Goal: Task Accomplishment & Management: Manage account settings

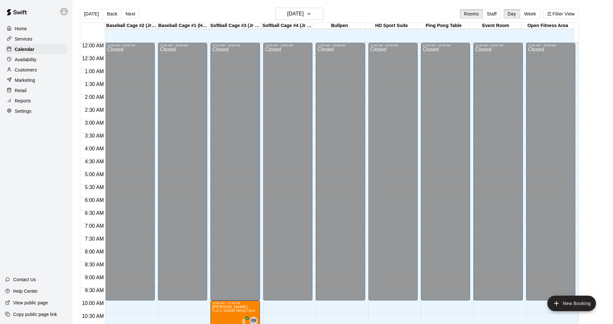
scroll to position [246, 0]
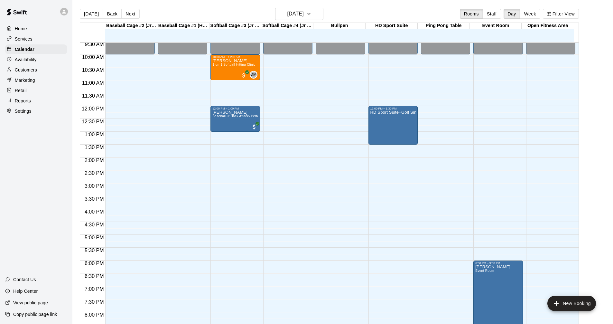
click at [31, 40] on p "Services" at bounding box center [24, 39] width 18 height 6
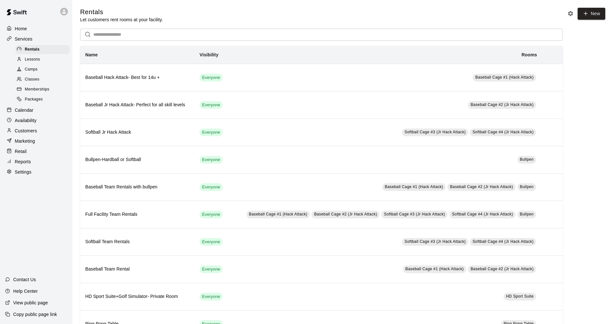
click at [35, 111] on div "Calendar" at bounding box center [36, 110] width 62 height 10
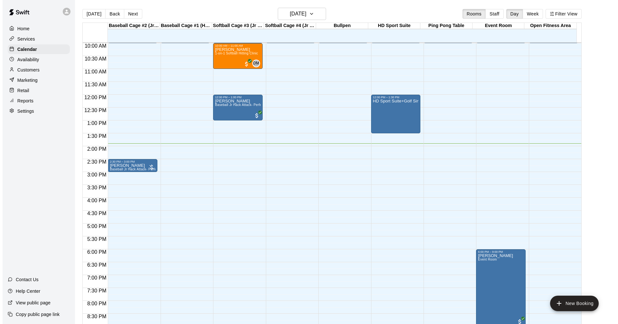
scroll to position [246, 0]
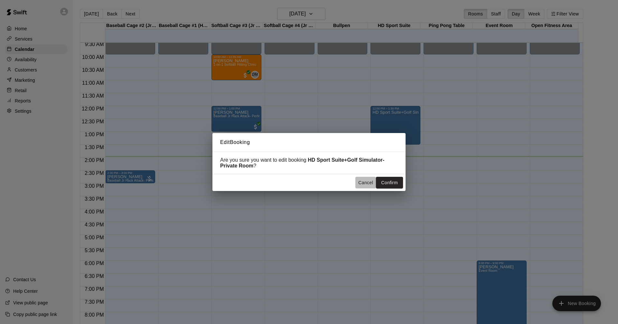
drag, startPoint x: 362, startPoint y: 182, endPoint x: 372, endPoint y: 171, distance: 15.0
click at [362, 182] on button "Cancel" at bounding box center [365, 183] width 21 height 12
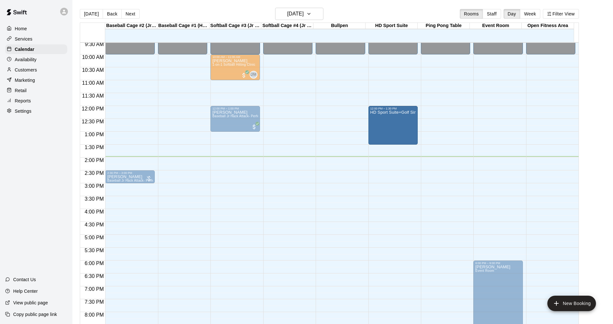
drag, startPoint x: 392, startPoint y: 144, endPoint x: 392, endPoint y: 147, distance: 3.3
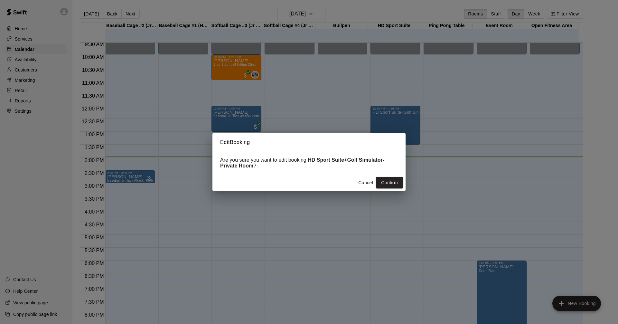
click at [367, 180] on button "Cancel" at bounding box center [365, 183] width 21 height 12
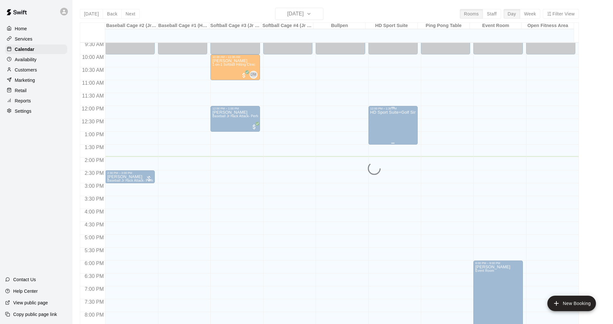
click at [391, 133] on div "HD Sport Suite+Golf Simulator- Private Room" at bounding box center [392, 272] width 45 height 324
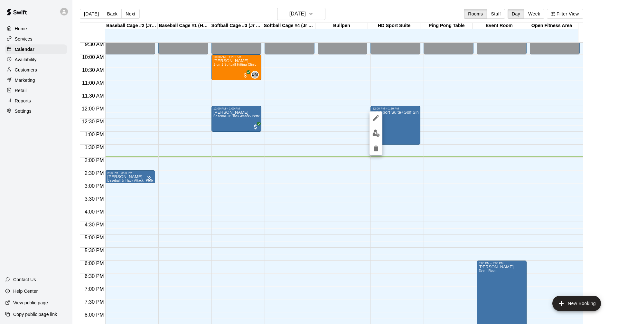
click at [375, 114] on icon "edit" at bounding box center [376, 118] width 8 height 8
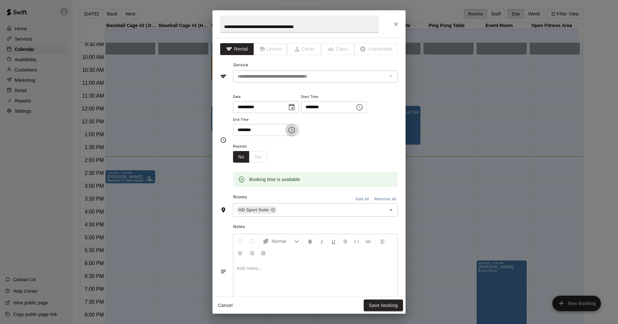
click at [295, 132] on icon "Choose time, selected time is 1:30 PM" at bounding box center [292, 130] width 8 height 8
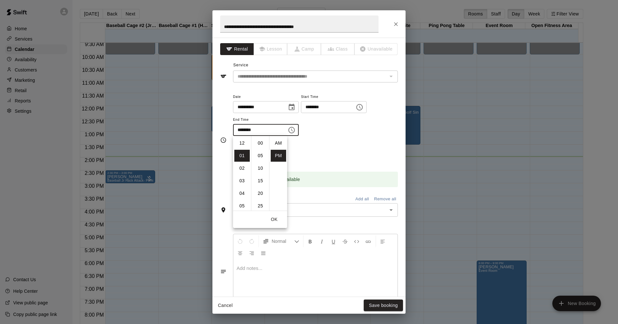
scroll to position [12, 0]
click at [242, 152] on li "02" at bounding box center [241, 156] width 15 height 12
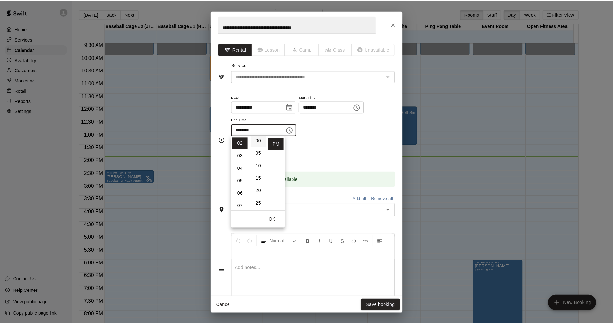
scroll to position [0, 0]
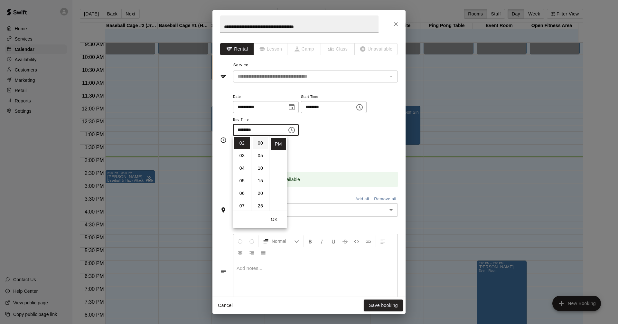
click at [261, 140] on li "00" at bounding box center [260, 143] width 15 height 12
type input "********"
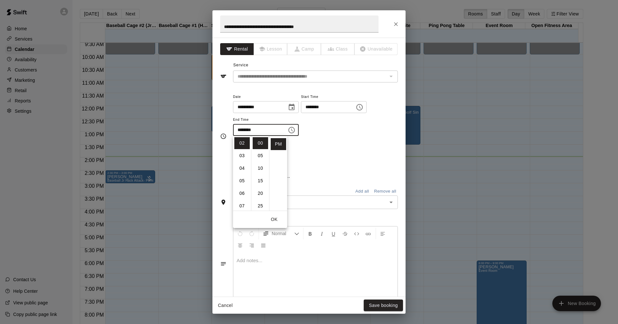
click at [378, 143] on div "Repeats No Yes" at bounding box center [315, 152] width 165 height 20
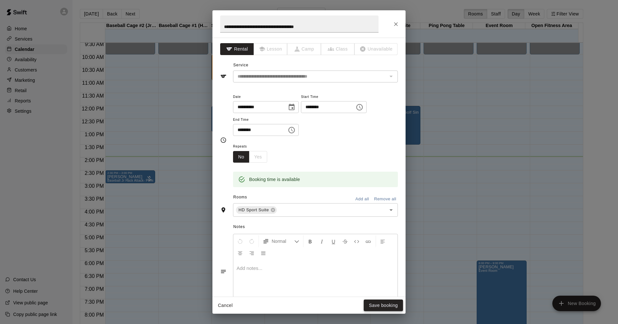
click at [384, 307] on button "Save booking" at bounding box center [383, 305] width 39 height 12
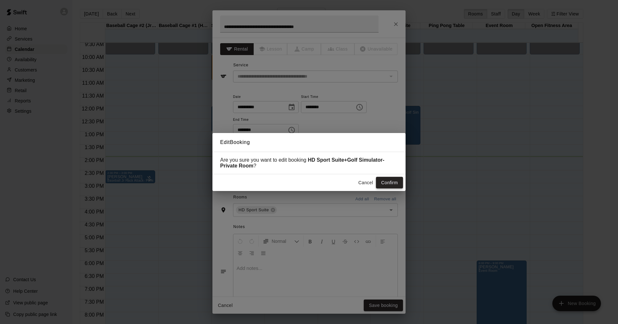
click at [398, 179] on button "Confirm" at bounding box center [389, 183] width 27 height 12
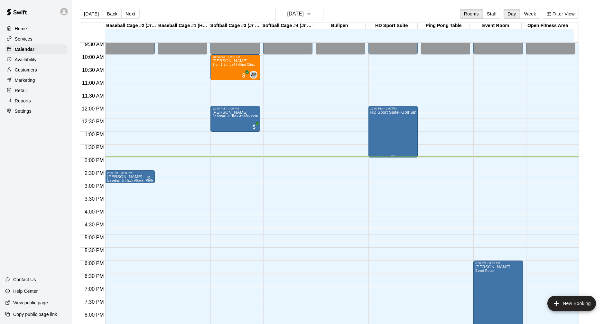
click at [397, 129] on div "HD Sport Suite+Golf Simulator- Private Room" at bounding box center [392, 272] width 45 height 324
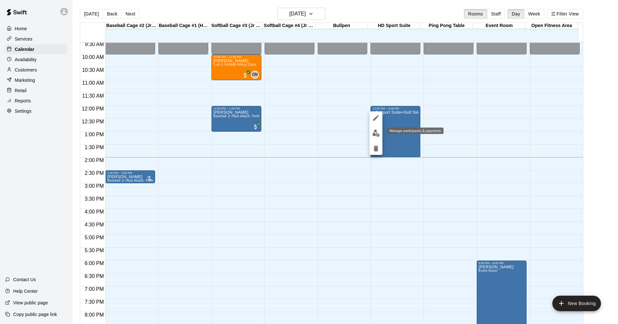
click at [376, 132] on img "edit" at bounding box center [375, 132] width 7 height 7
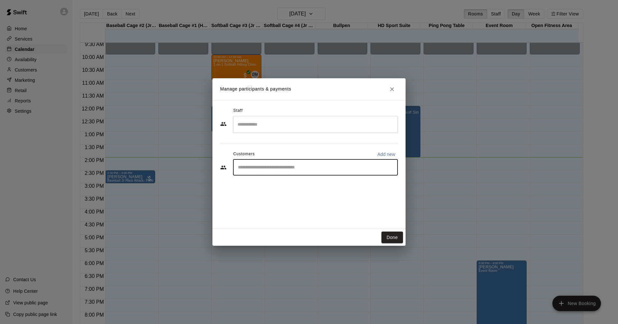
click at [366, 164] on input "Start typing to search customers..." at bounding box center [315, 167] width 159 height 6
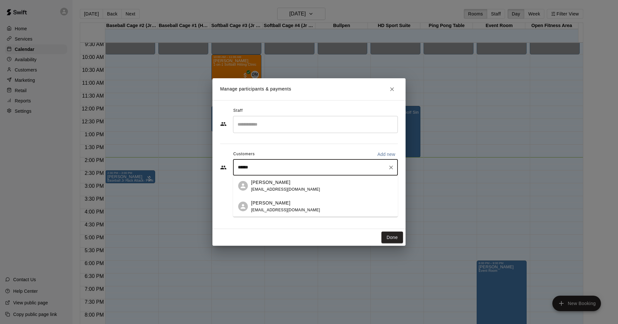
type input "*******"
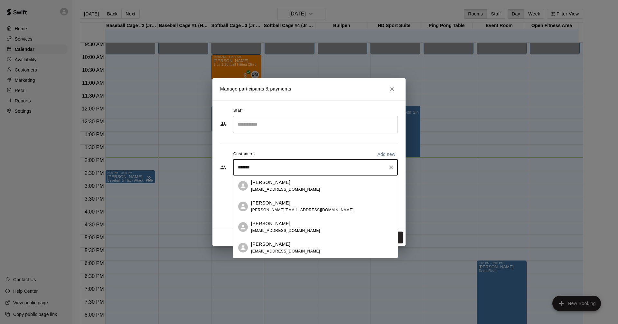
drag, startPoint x: 300, startPoint y: 166, endPoint x: 120, endPoint y: 160, distance: 180.6
click at [120, 160] on div "Manage participants & payments Staff ​ Customers Add new ******* ​ Done" at bounding box center [309, 162] width 618 height 324
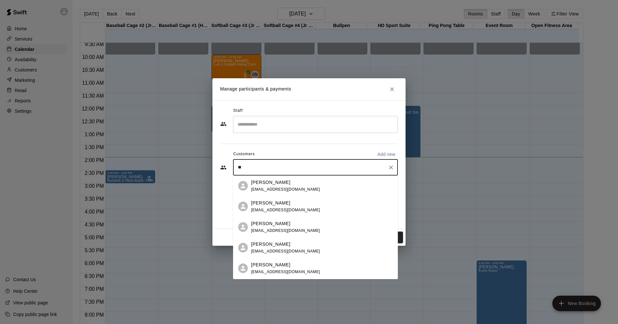
type input "*"
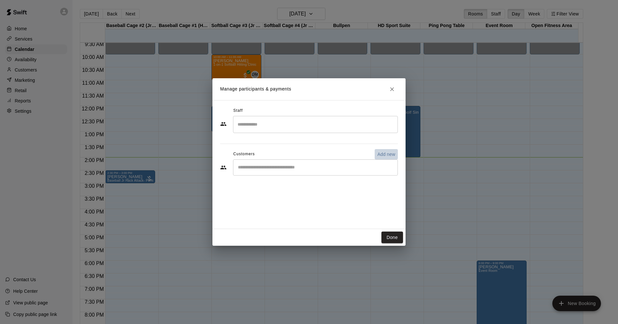
click at [388, 153] on p "Add new" at bounding box center [386, 154] width 18 height 6
select select "**"
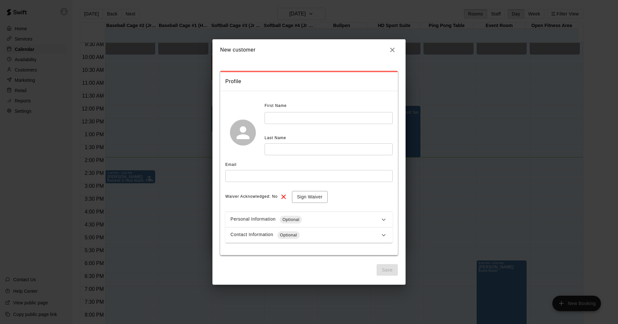
click at [298, 111] on div "First Name ​" at bounding box center [328, 112] width 128 height 23
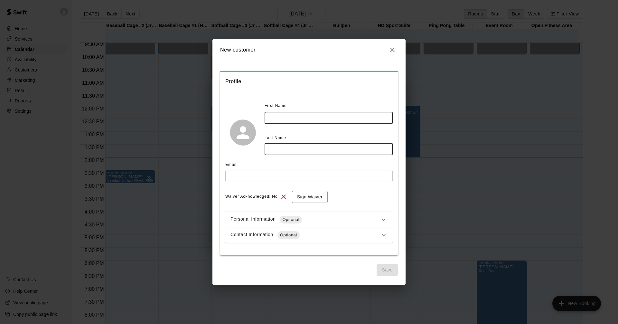
click at [311, 116] on input "text" at bounding box center [328, 118] width 128 height 12
type input "****"
click at [291, 148] on input "text" at bounding box center [328, 149] width 128 height 12
type input "******"
click at [314, 198] on button "Sign Waiver" at bounding box center [310, 197] width 36 height 12
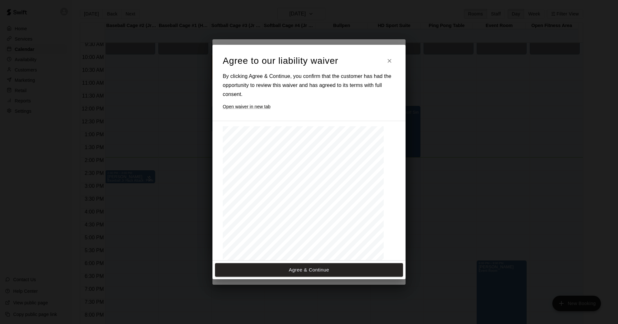
drag, startPoint x: 326, startPoint y: 268, endPoint x: 327, endPoint y: 258, distance: 10.3
click at [327, 266] on button "Agree & Continue" at bounding box center [309, 270] width 188 height 14
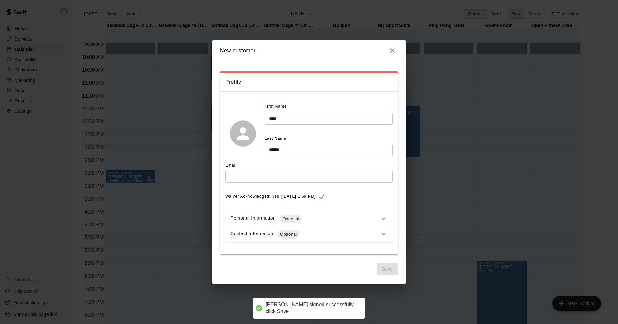
click at [288, 178] on input "text" at bounding box center [308, 177] width 167 height 12
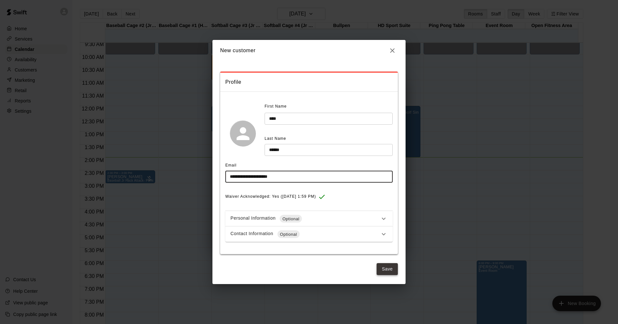
type input "**********"
click at [386, 268] on button "Save" at bounding box center [386, 269] width 21 height 12
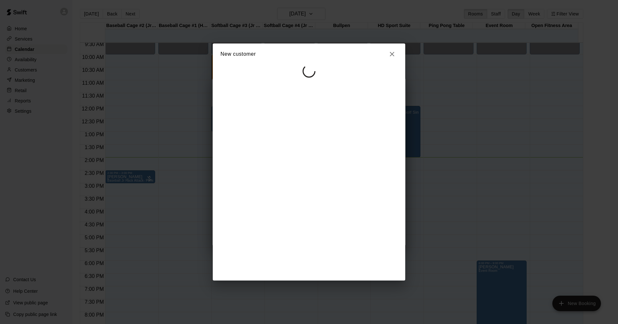
select select "**"
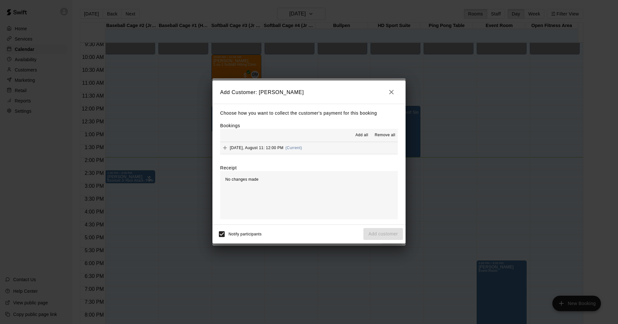
click at [335, 145] on button "[DATE], August 11: 12:00 PM (Current)" at bounding box center [309, 148] width 178 height 12
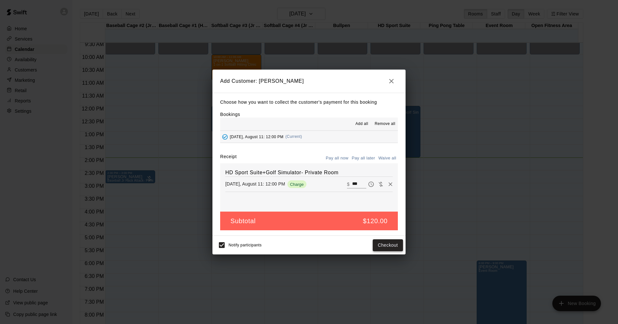
click at [387, 243] on button "Checkout" at bounding box center [388, 245] width 30 height 12
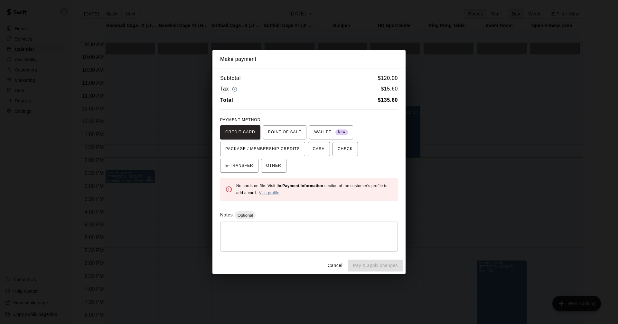
click at [333, 262] on button "Cancel" at bounding box center [335, 265] width 21 height 12
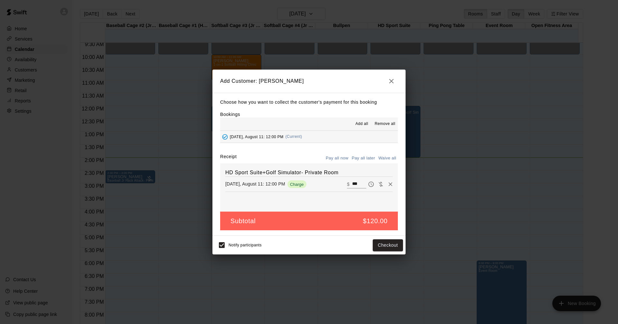
click at [392, 83] on icon "button" at bounding box center [391, 81] width 8 height 8
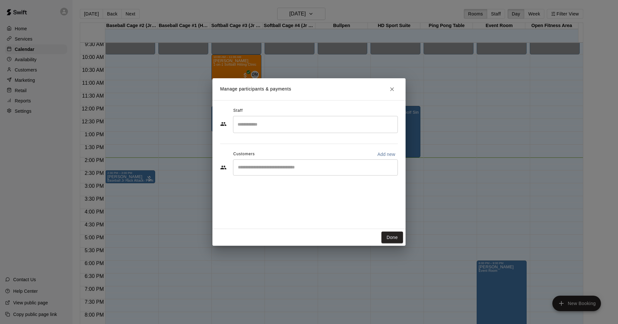
click at [344, 123] on input "Search staff" at bounding box center [315, 124] width 159 height 11
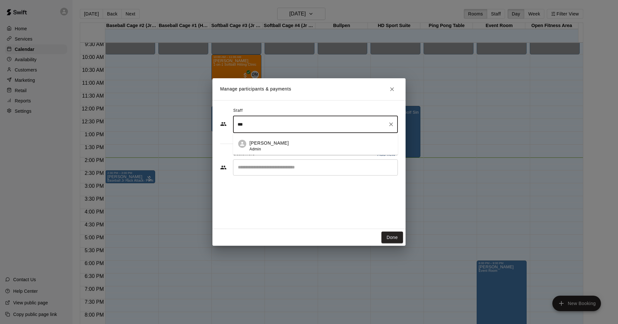
click at [313, 144] on div "[PERSON_NAME] Admin" at bounding box center [320, 146] width 143 height 13
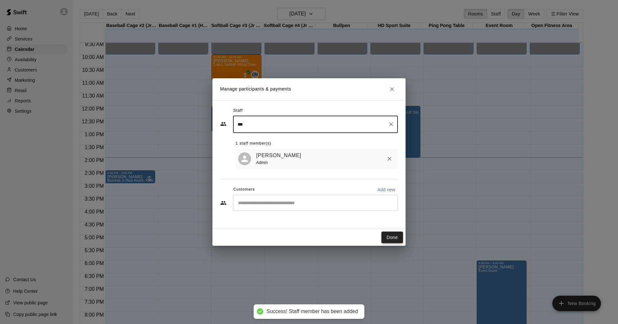
type input "***"
click at [397, 238] on button "Done" at bounding box center [392, 237] width 22 height 12
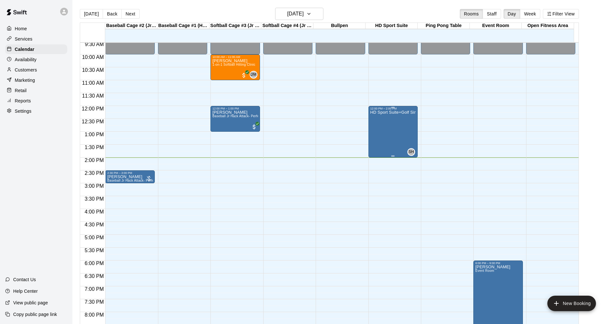
click at [380, 119] on div "HD Sport Suite+Golf Simulator- Private Room" at bounding box center [392, 272] width 45 height 324
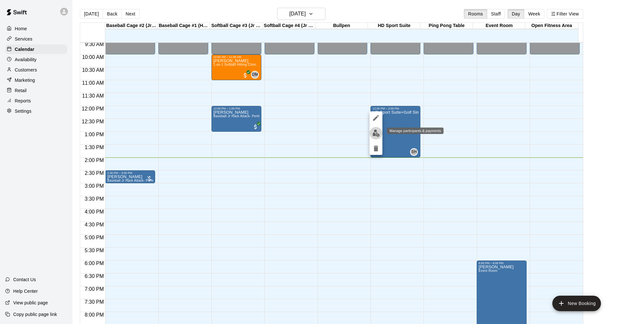
click at [374, 133] on img "edit" at bounding box center [375, 132] width 7 height 7
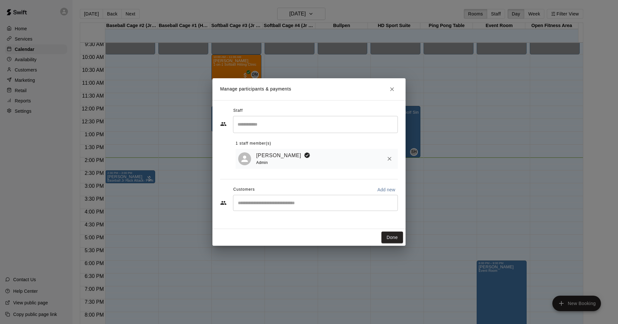
click at [386, 189] on p "Add new" at bounding box center [386, 189] width 18 height 6
select select "**"
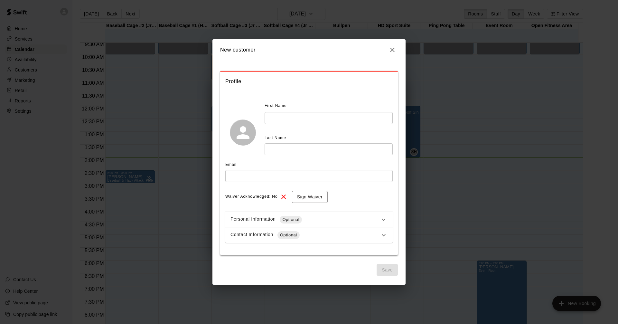
click at [394, 51] on icon "button" at bounding box center [392, 50] width 5 height 5
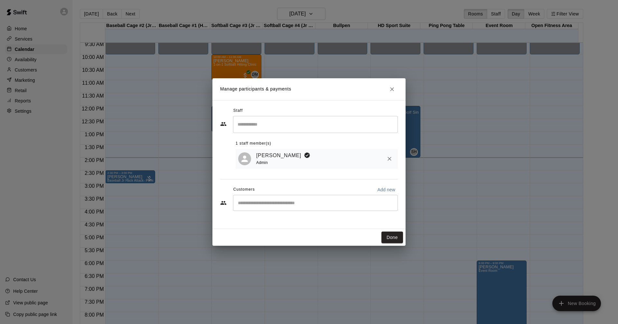
click at [269, 198] on div "​" at bounding box center [315, 203] width 165 height 16
type input "****"
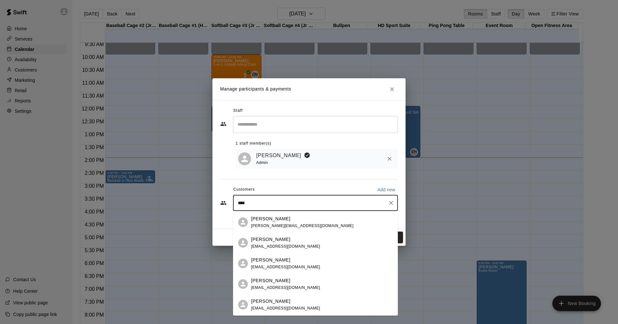
click at [304, 221] on div "[PERSON_NAME] [PERSON_NAME][EMAIL_ADDRESS][DOMAIN_NAME]" at bounding box center [322, 222] width 142 height 14
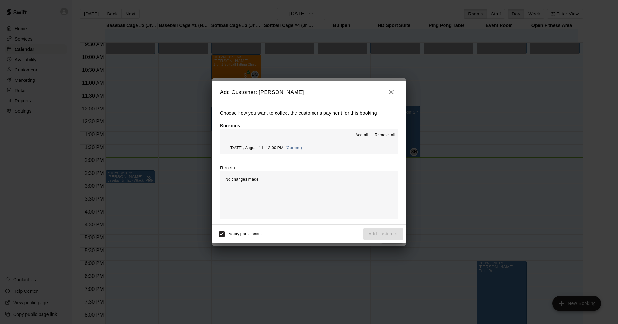
click at [344, 150] on button "[DATE], August 11: 12:00 PM (Current)" at bounding box center [309, 148] width 178 height 12
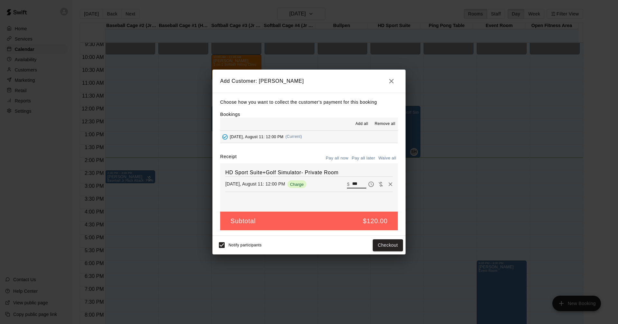
click at [353, 184] on input "***" at bounding box center [359, 184] width 14 height 8
drag, startPoint x: 358, startPoint y: 182, endPoint x: 210, endPoint y: 164, distance: 148.8
click at [228, 171] on div "HD Sport Suite+Golf Simulator- Private Room [DATE], August 11: 12:00 PM Charge …" at bounding box center [309, 187] width 178 height 48
type input "**"
click at [392, 246] on button "Checkout" at bounding box center [388, 245] width 30 height 12
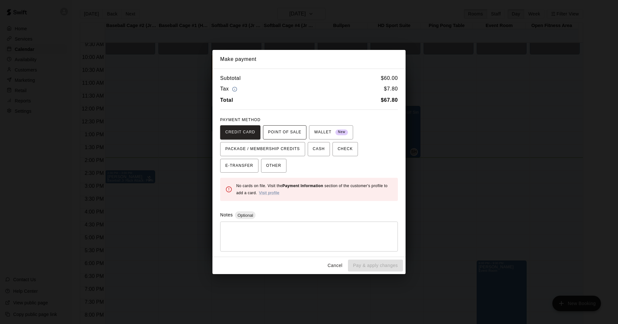
click at [277, 137] on span "POINT OF SALE" at bounding box center [284, 132] width 33 height 10
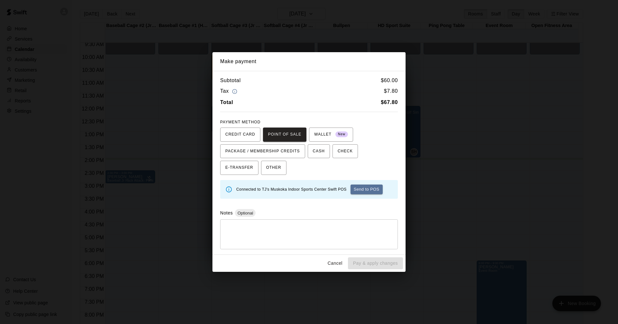
drag, startPoint x: 374, startPoint y: 190, endPoint x: 394, endPoint y: 172, distance: 27.6
click at [373, 190] on button "Send to POS" at bounding box center [366, 189] width 32 height 10
click at [266, 164] on span "OTHER" at bounding box center [273, 167] width 15 height 10
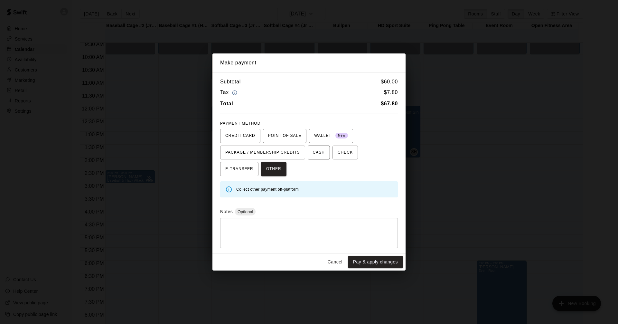
click at [316, 155] on span "CASH" at bounding box center [319, 152] width 12 height 10
click at [364, 262] on button "Pay & apply changes" at bounding box center [375, 262] width 55 height 12
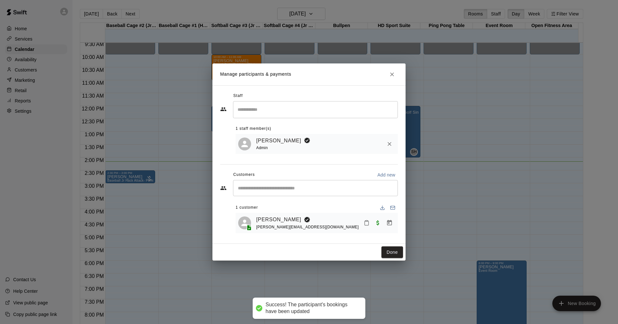
drag, startPoint x: 392, startPoint y: 251, endPoint x: 437, endPoint y: 244, distance: 44.7
click at [393, 251] on button "Done" at bounding box center [392, 252] width 22 height 12
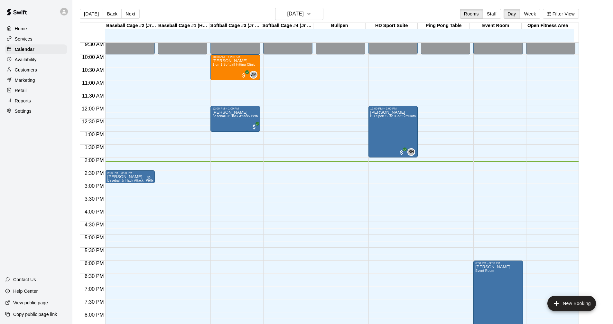
click at [48, 37] on div "Services" at bounding box center [36, 39] width 62 height 10
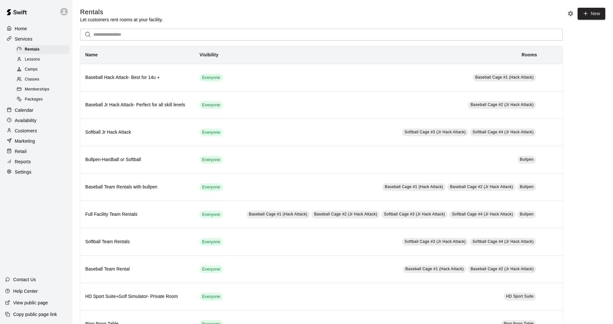
click at [21, 115] on div "Calendar" at bounding box center [36, 110] width 62 height 10
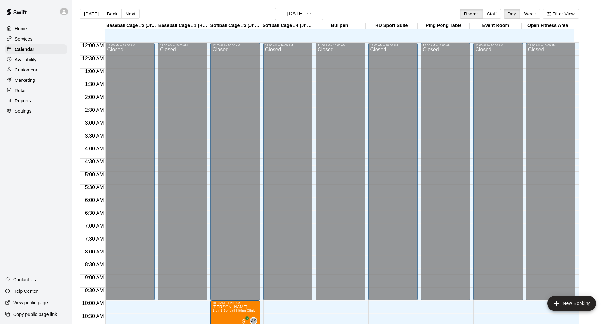
scroll to position [310, 0]
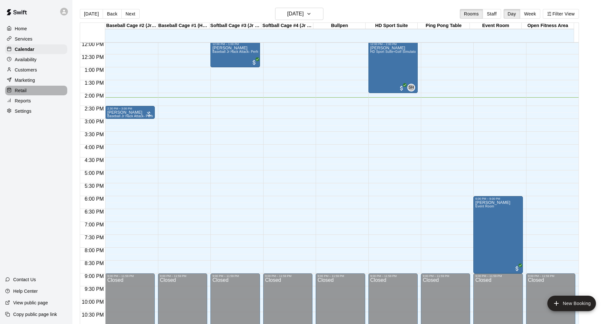
click at [52, 92] on div "Retail" at bounding box center [36, 91] width 62 height 10
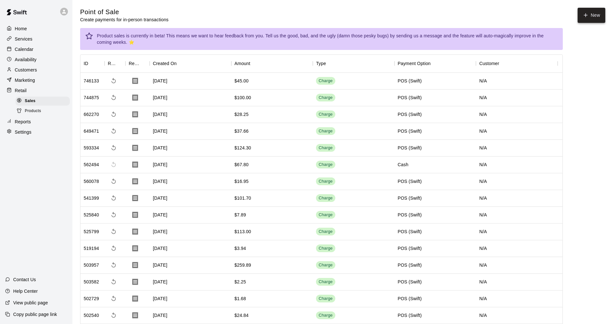
click at [594, 12] on button "New" at bounding box center [591, 15] width 28 height 15
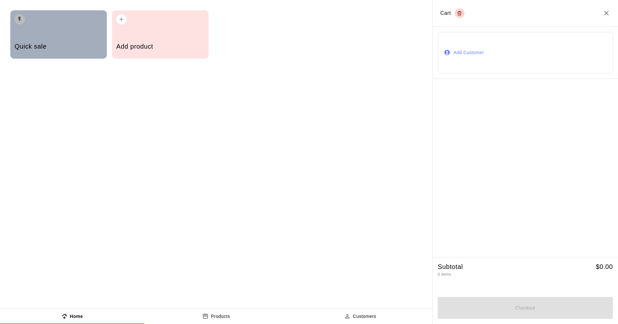
click at [46, 15] on div "button" at bounding box center [58, 17] width 88 height 14
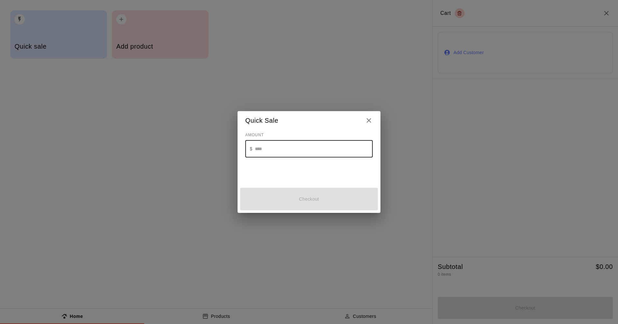
click at [300, 150] on input "text" at bounding box center [314, 148] width 118 height 17
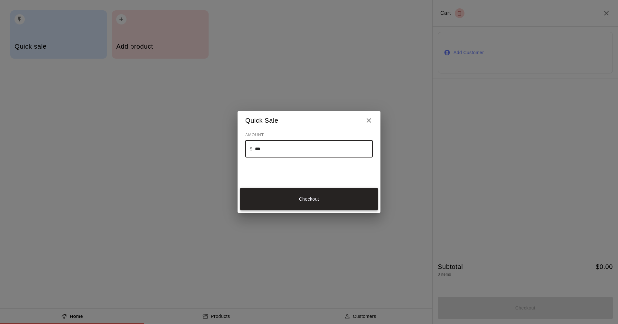
type input "***"
click at [353, 205] on button "Checkout" at bounding box center [309, 199] width 138 height 23
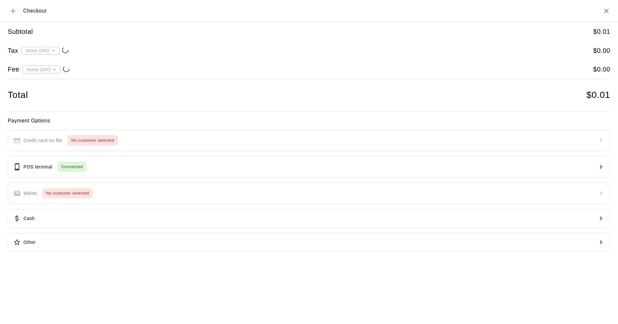
type input "**********"
click at [175, 179] on div "Payment Options Credit card on file No customer selected POS terminal Connected…" at bounding box center [309, 183] width 602 height 135
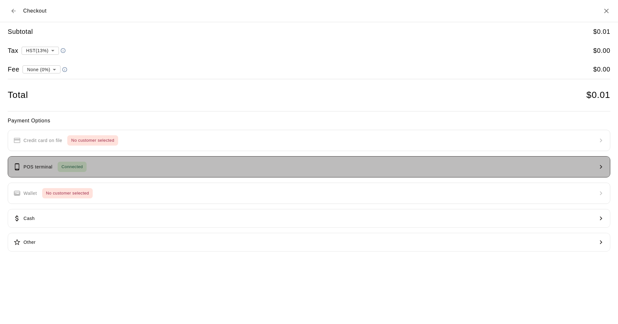
click at [188, 159] on button "POS terminal Connected" at bounding box center [309, 166] width 602 height 21
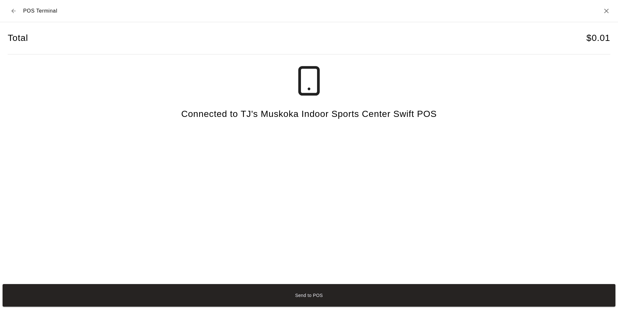
click at [610, 10] on h2 "POS Terminal" at bounding box center [309, 11] width 618 height 22
click at [603, 10] on icon "Close" at bounding box center [606, 11] width 8 height 8
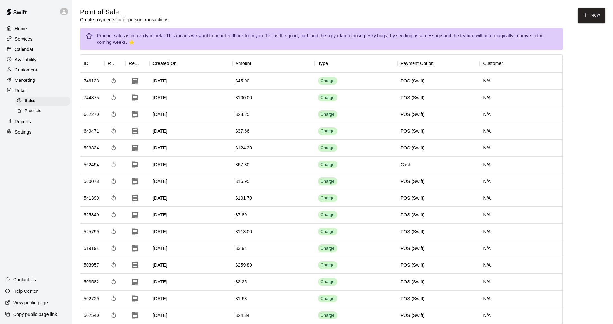
click at [36, 49] on div "Calendar" at bounding box center [36, 49] width 62 height 10
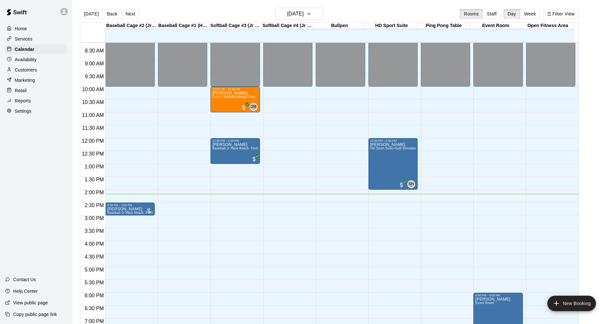
scroll to position [278, 0]
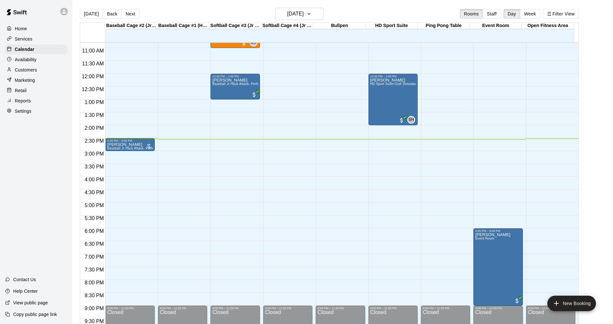
click at [36, 38] on div "Services" at bounding box center [36, 39] width 62 height 10
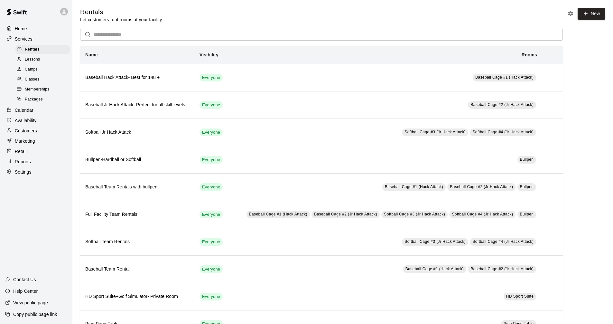
click at [55, 114] on div "Calendar" at bounding box center [36, 110] width 62 height 10
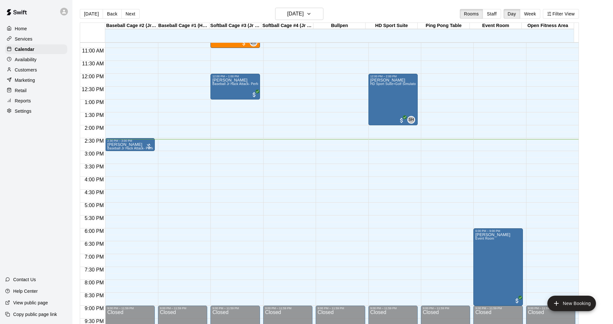
scroll to position [246, 0]
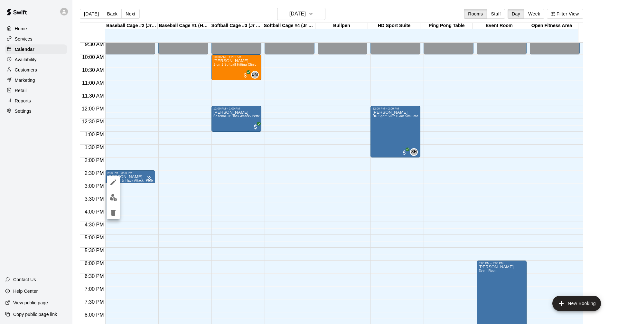
click at [115, 197] on img "edit" at bounding box center [113, 197] width 7 height 7
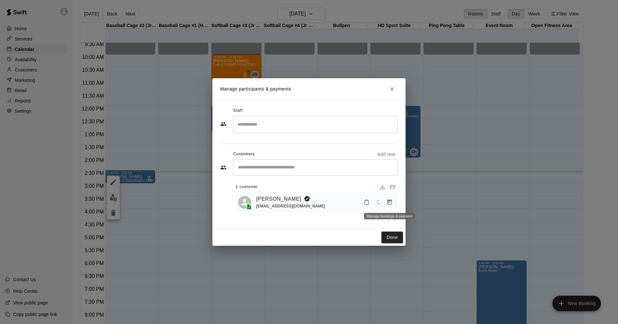
click at [393, 201] on button "Manage bookings & payment" at bounding box center [389, 202] width 12 height 12
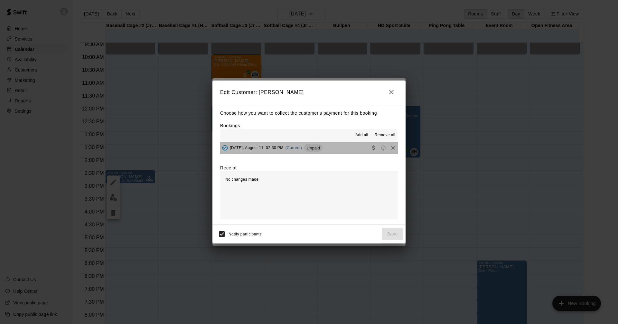
click at [348, 149] on button "[DATE], August 11: 02:30 PM (Current) Unpaid" at bounding box center [309, 148] width 178 height 12
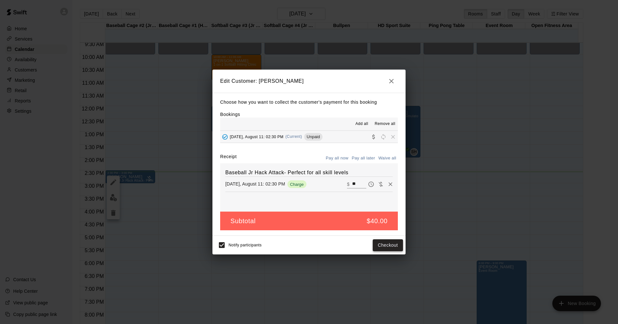
click at [392, 243] on button "Checkout" at bounding box center [388, 245] width 30 height 12
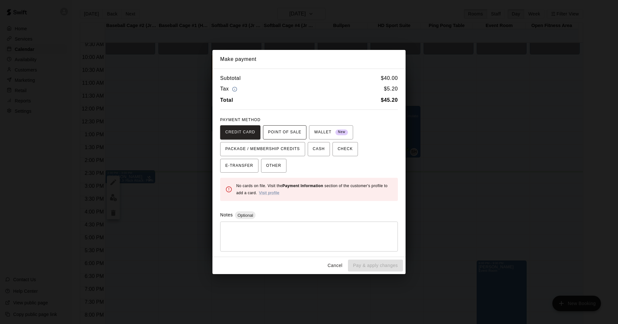
click at [284, 134] on span "POINT OF SALE" at bounding box center [284, 132] width 33 height 10
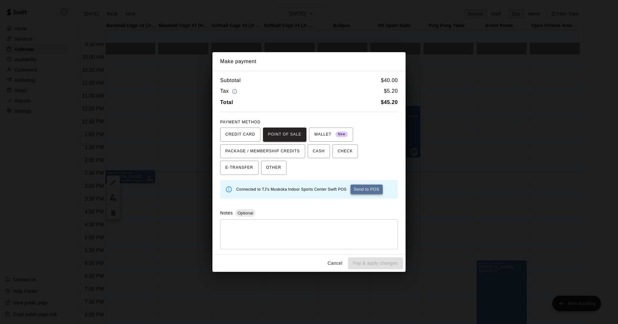
click at [368, 191] on button "Send to POS" at bounding box center [366, 189] width 32 height 10
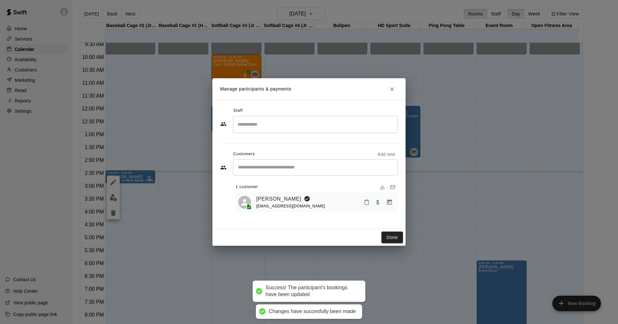
click at [393, 234] on button "Done" at bounding box center [392, 237] width 22 height 12
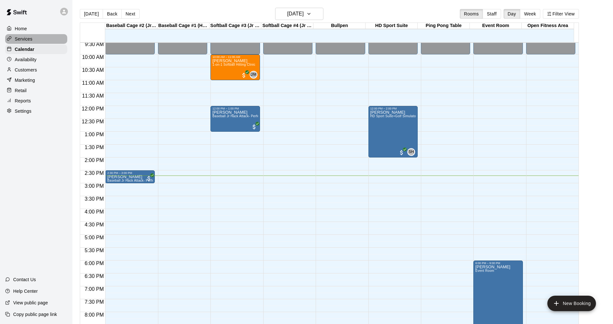
click at [26, 38] on p "Services" at bounding box center [24, 39] width 18 height 6
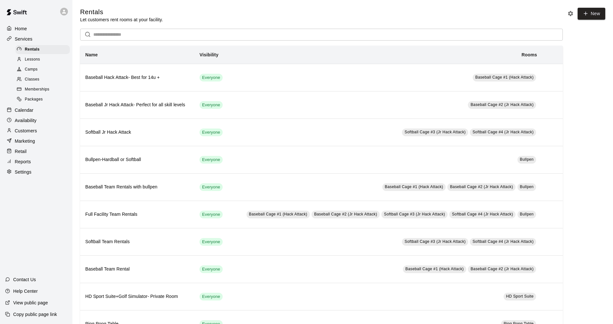
click at [45, 112] on div "Calendar" at bounding box center [36, 110] width 62 height 10
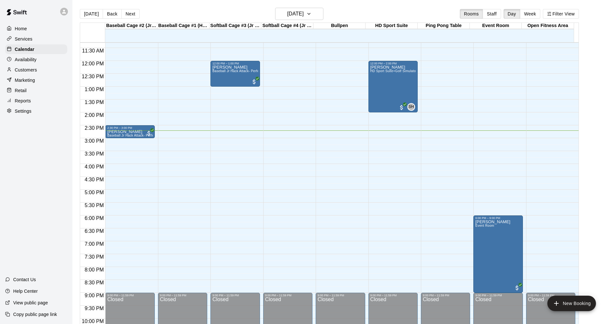
scroll to position [246, 0]
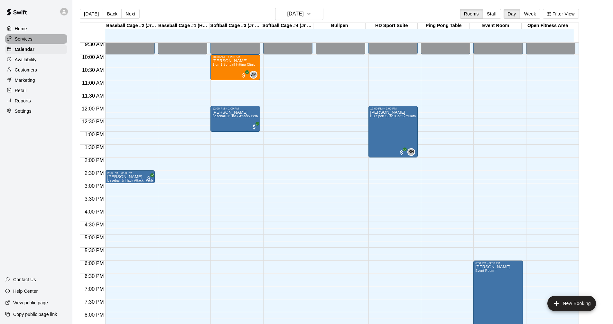
click at [33, 38] on div "Services" at bounding box center [36, 39] width 62 height 10
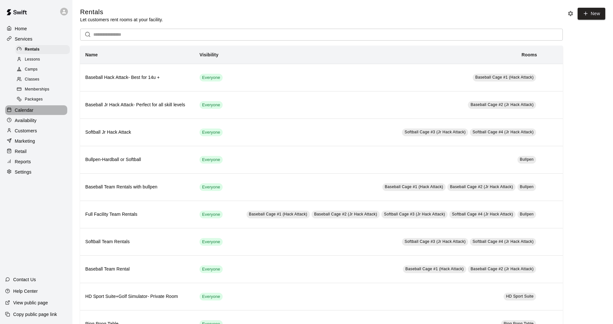
drag, startPoint x: 34, startPoint y: 115, endPoint x: 63, endPoint y: 118, distance: 29.1
click at [34, 115] on div "Calendar" at bounding box center [36, 110] width 62 height 10
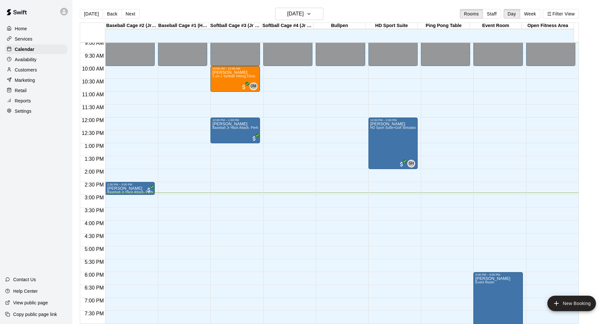
scroll to position [234, 0]
click at [42, 45] on div "Home Services Calendar Availability Customers Marketing Retail Reports Settings" at bounding box center [36, 69] width 72 height 93
click at [41, 40] on div "Services" at bounding box center [36, 39] width 62 height 10
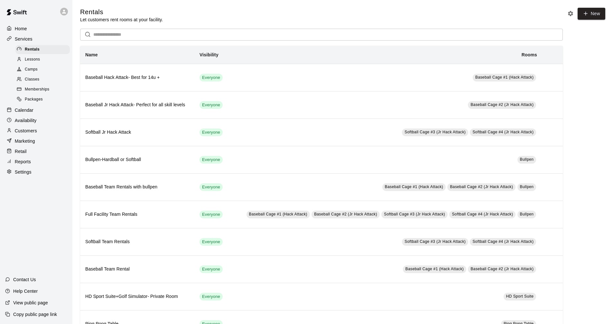
click at [49, 112] on div "Calendar" at bounding box center [36, 110] width 62 height 10
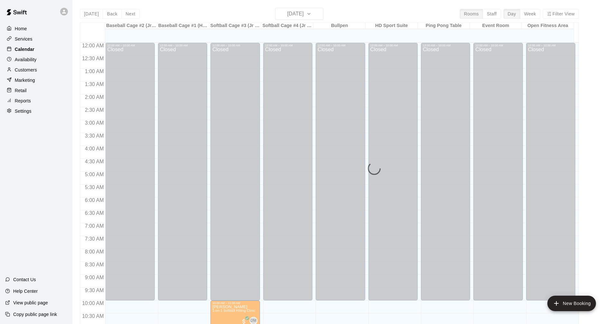
scroll to position [310, 0]
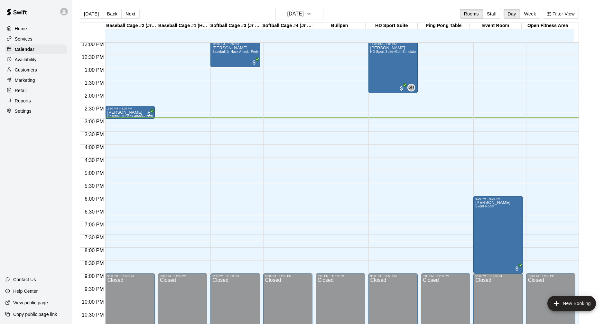
click at [42, 41] on div "Services" at bounding box center [36, 39] width 62 height 10
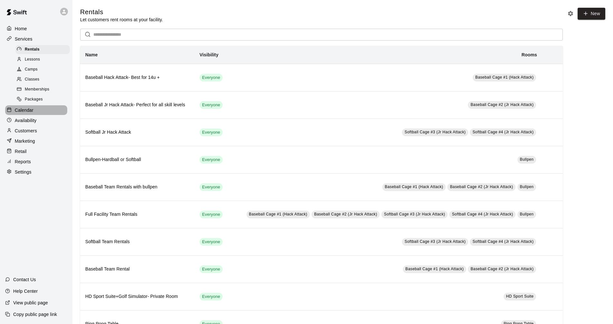
drag, startPoint x: 52, startPoint y: 114, endPoint x: 57, endPoint y: 106, distance: 10.1
click at [52, 114] on div "Calendar" at bounding box center [36, 110] width 62 height 10
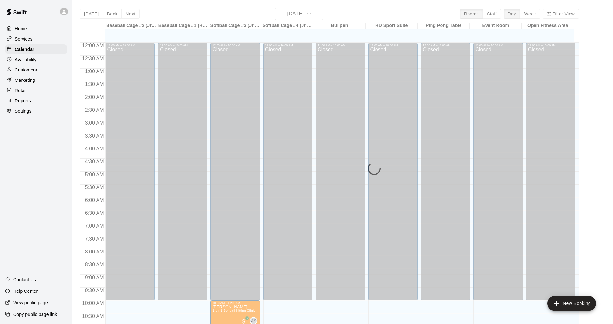
scroll to position [310, 0]
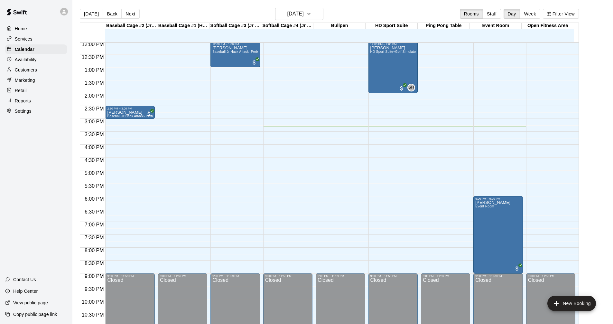
click at [40, 41] on div "Services" at bounding box center [36, 39] width 62 height 10
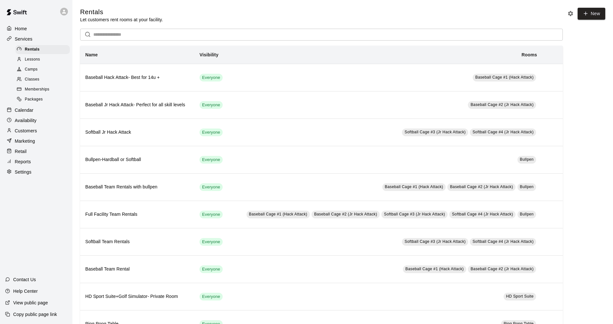
drag, startPoint x: 41, startPoint y: 113, endPoint x: 70, endPoint y: 129, distance: 33.6
click at [41, 113] on div "Calendar" at bounding box center [36, 110] width 62 height 10
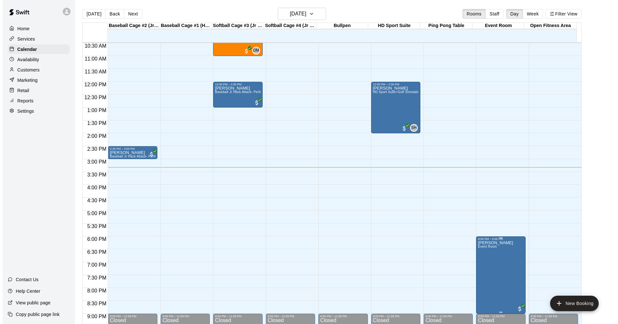
scroll to position [298, 0]
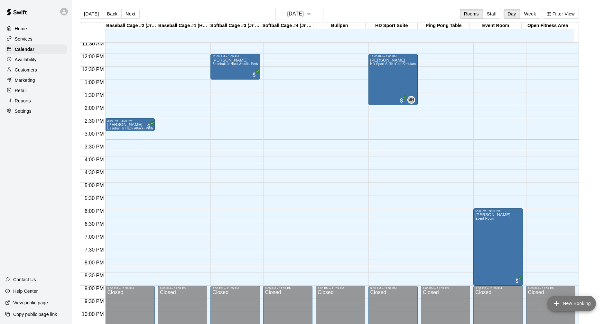
click at [569, 306] on button "New Booking" at bounding box center [571, 302] width 49 height 15
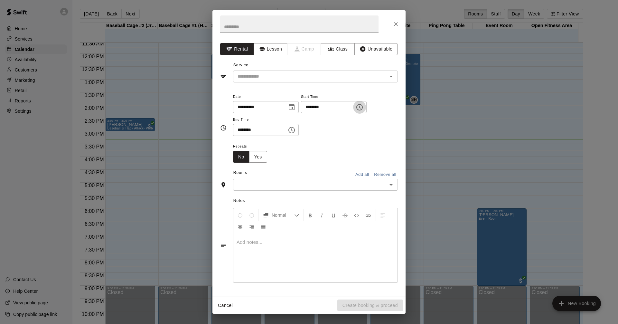
click at [361, 107] on icon "Choose time, selected time is 3:00 PM" at bounding box center [360, 107] width 2 height 3
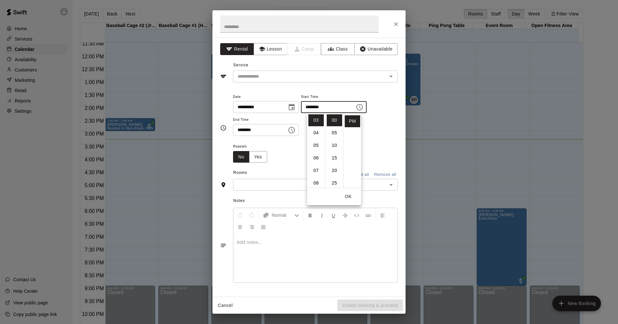
scroll to position [32, 0]
click at [336, 165] on li "30" at bounding box center [334, 163] width 15 height 12
type input "********"
click at [287, 138] on div "**********" at bounding box center [315, 118] width 165 height 50
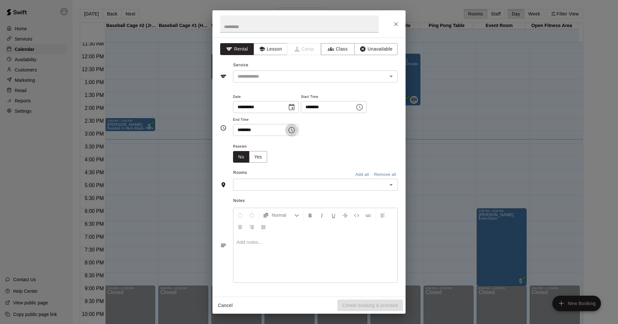
click at [295, 128] on icon "Choose time, selected time is 3:30 PM" at bounding box center [292, 130] width 8 height 8
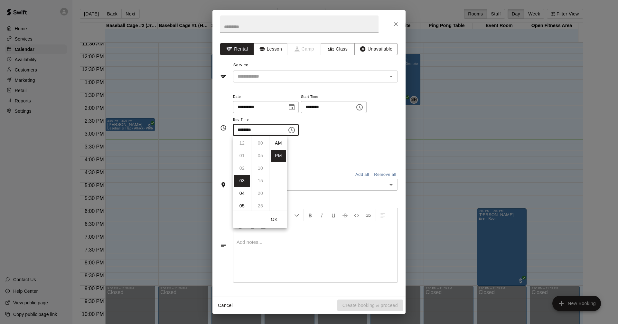
scroll to position [12, 0]
click at [244, 154] on li "04" at bounding box center [241, 156] width 15 height 12
click at [259, 143] on li "00" at bounding box center [260, 143] width 15 height 12
type input "********"
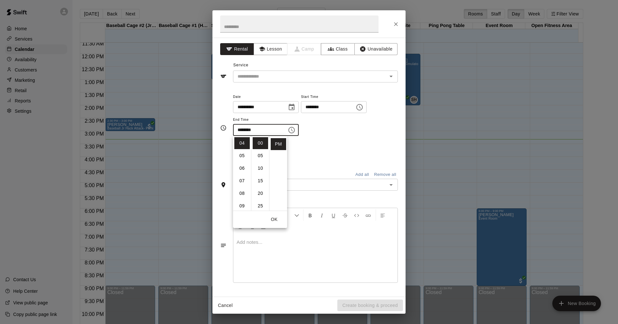
click at [326, 134] on div "**********" at bounding box center [315, 114] width 165 height 43
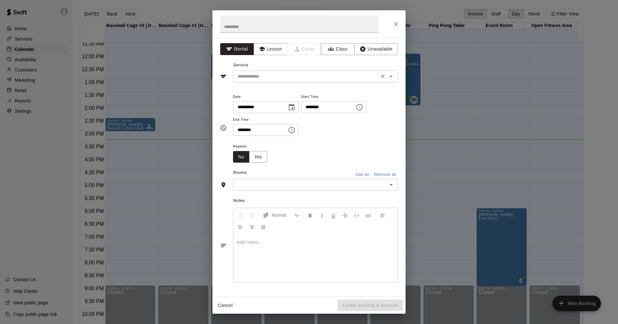
click at [389, 77] on icon "Open" at bounding box center [391, 76] width 8 height 8
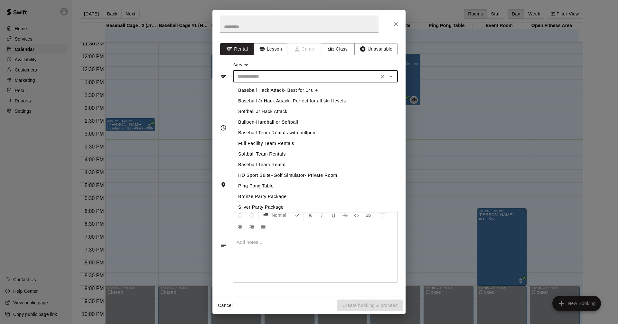
click at [256, 122] on li "Bullpen-Hardball or Softball" at bounding box center [315, 122] width 165 height 11
type input "**********"
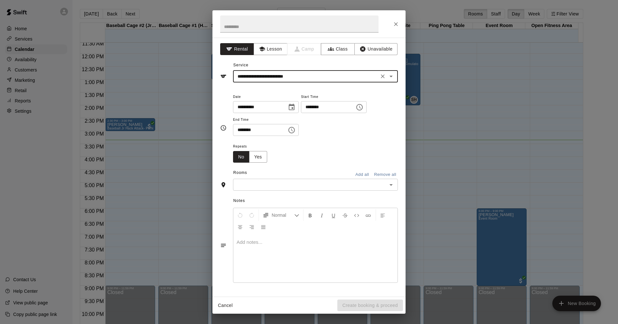
click at [393, 186] on icon "Open" at bounding box center [391, 185] width 8 height 8
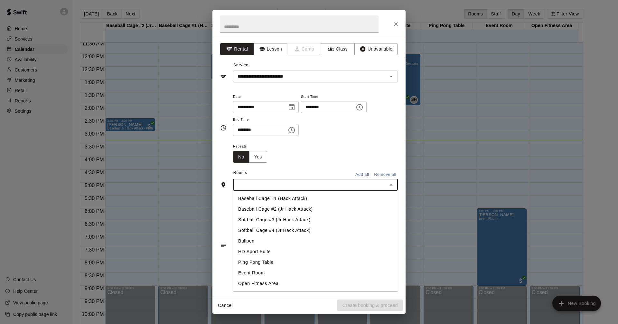
click at [284, 245] on li "Bullpen" at bounding box center [315, 240] width 165 height 11
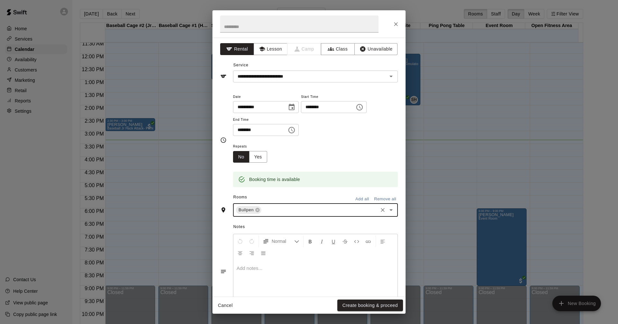
click at [379, 305] on button "Create booking & proceed" at bounding box center [370, 305] width 66 height 12
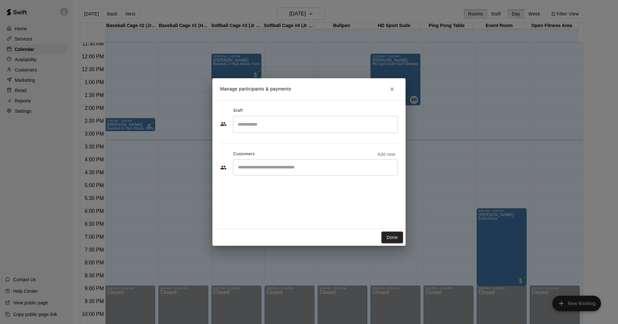
click at [354, 164] on input "Start typing to search customers..." at bounding box center [315, 167] width 159 height 6
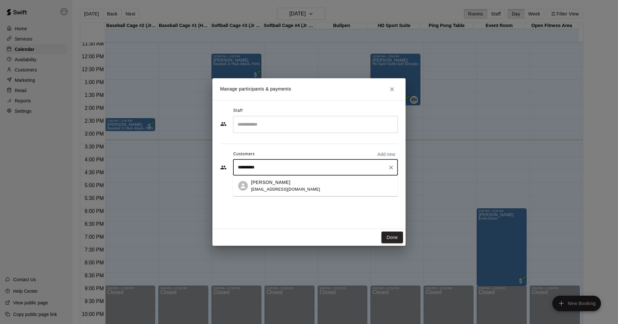
type input "**********"
click at [280, 188] on span "[EMAIL_ADDRESS][DOMAIN_NAME]" at bounding box center [285, 189] width 69 height 5
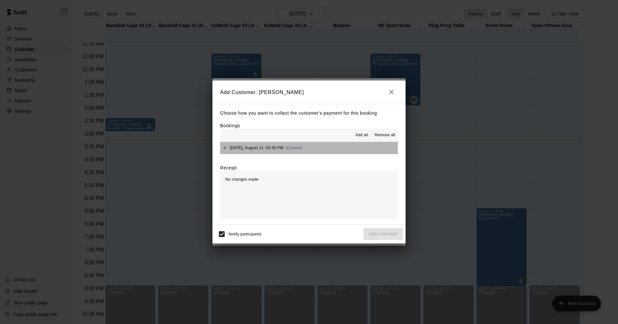
click at [358, 143] on button "[DATE], August 11: 03:30 PM (Current)" at bounding box center [309, 148] width 178 height 12
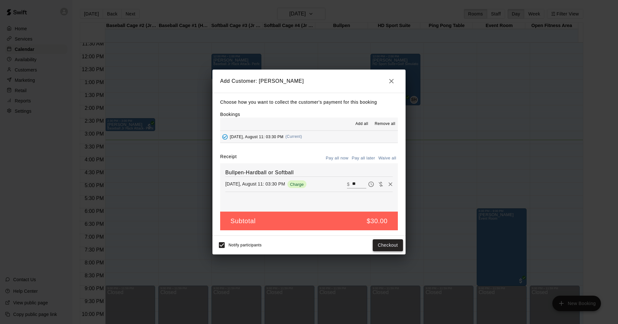
click at [386, 245] on button "Checkout" at bounding box center [388, 245] width 30 height 12
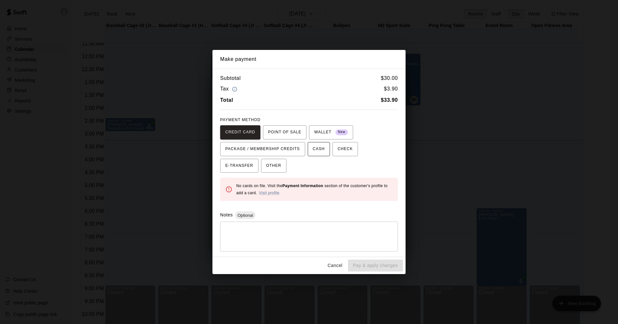
click at [315, 151] on span "CASH" at bounding box center [319, 149] width 12 height 10
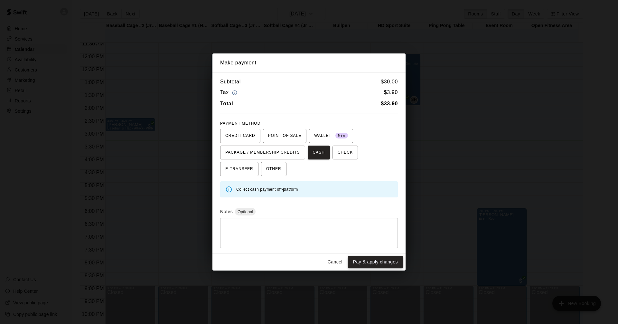
click at [390, 260] on button "Pay & apply changes" at bounding box center [375, 262] width 55 height 12
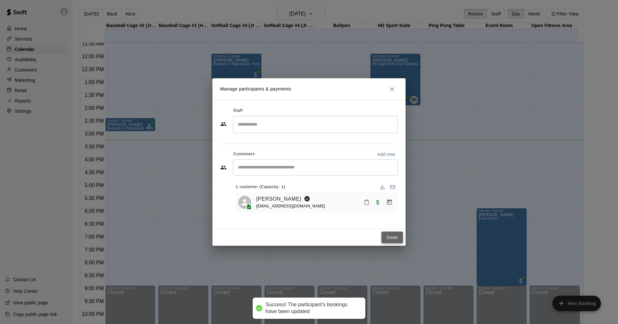
click at [389, 233] on button "Done" at bounding box center [392, 237] width 22 height 12
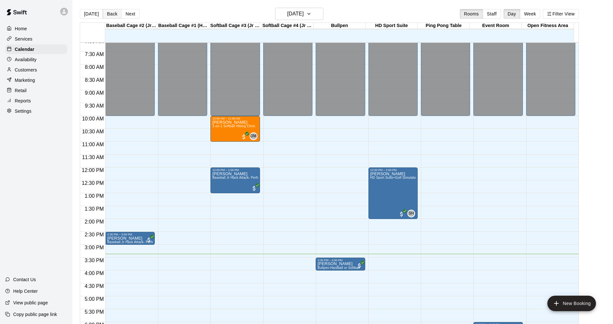
scroll to position [234, 0]
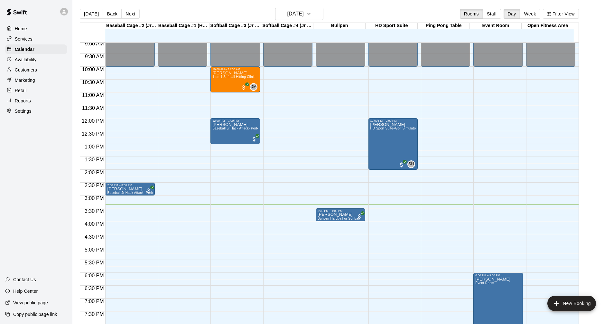
click at [46, 39] on div "Services" at bounding box center [36, 39] width 62 height 10
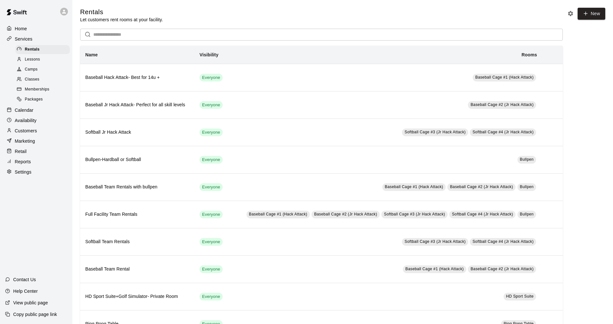
click at [37, 113] on div "Calendar" at bounding box center [36, 110] width 62 height 10
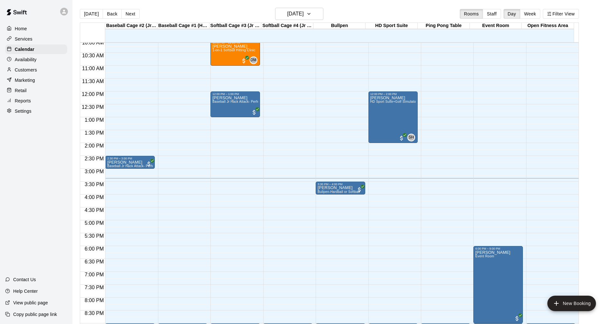
scroll to position [246, 0]
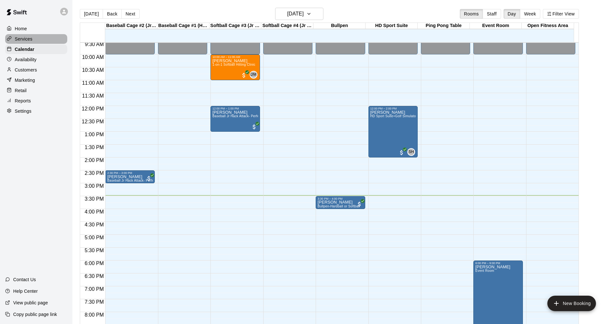
click at [44, 36] on div "Services" at bounding box center [36, 39] width 62 height 10
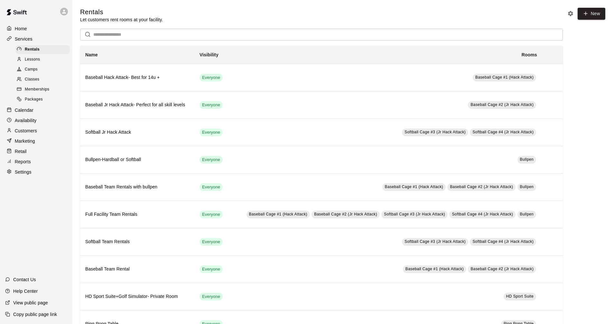
click at [39, 115] on div "Calendar" at bounding box center [36, 110] width 62 height 10
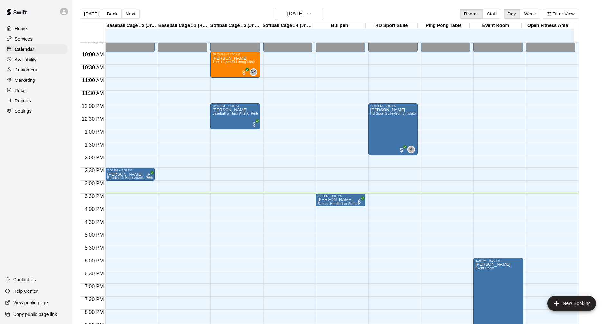
scroll to position [246, 0]
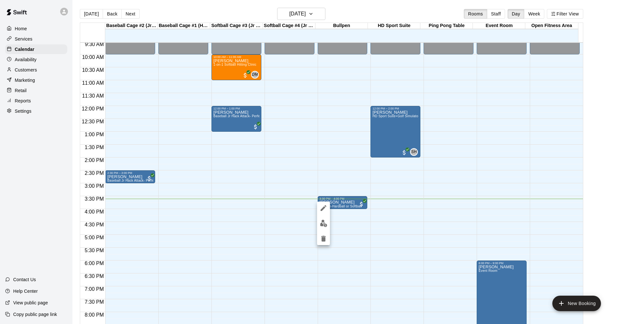
click at [42, 61] on div at bounding box center [309, 162] width 618 height 324
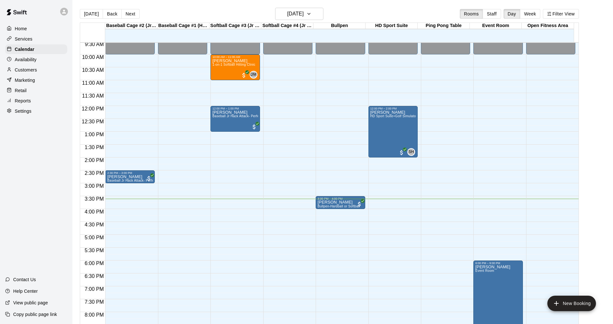
click at [38, 64] on div "Availability" at bounding box center [36, 60] width 62 height 10
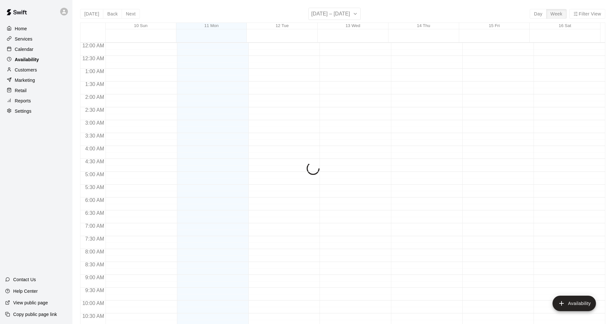
scroll to position [330, 0]
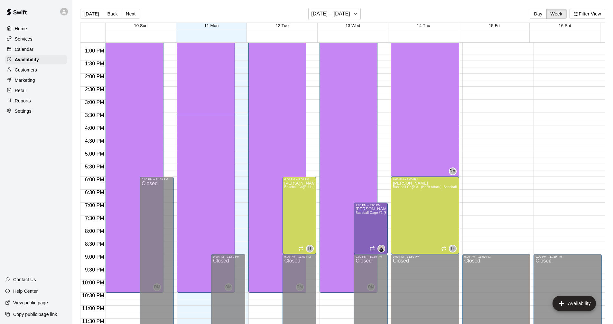
click at [34, 73] on p "Customers" at bounding box center [26, 70] width 22 height 6
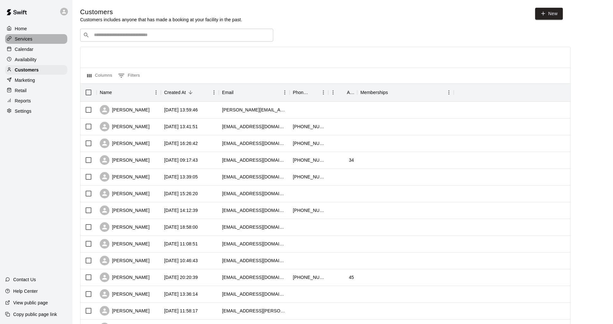
click at [49, 42] on div "Services" at bounding box center [36, 39] width 62 height 10
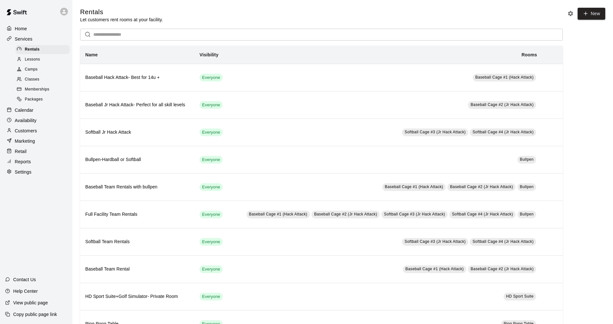
click at [40, 133] on div "Customers" at bounding box center [36, 131] width 62 height 10
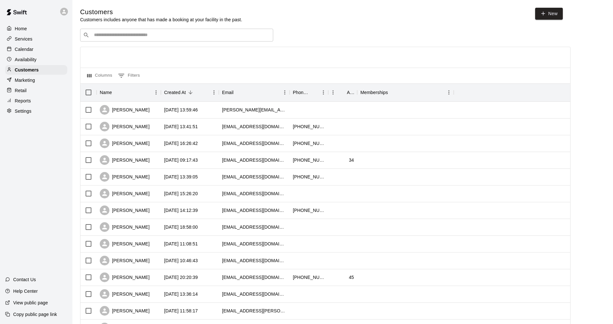
click at [126, 43] on div "​ ​ Columns 0 Filters Name Created At Email Phone Number Age Memberships [PERSO…" at bounding box center [325, 283] width 490 height 509
click at [44, 49] on div "Calendar" at bounding box center [36, 49] width 62 height 10
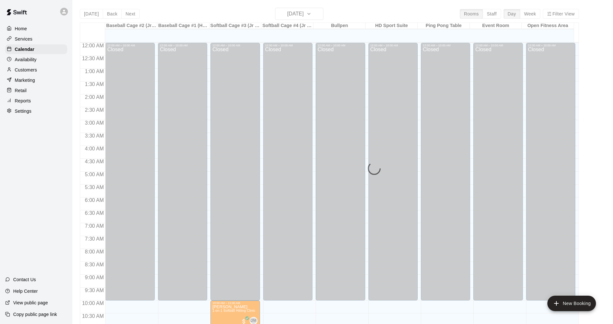
scroll to position [310, 0]
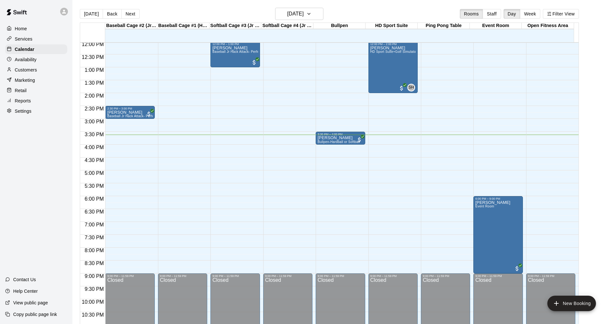
click at [43, 72] on div "Customers" at bounding box center [36, 70] width 62 height 10
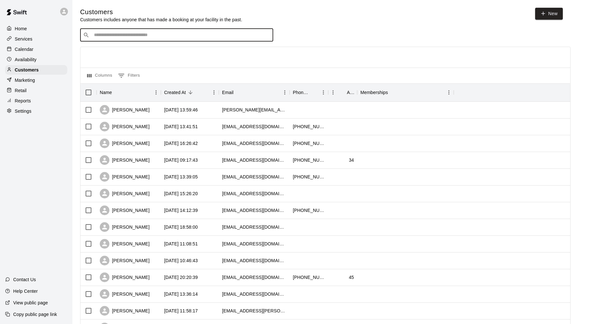
click at [124, 34] on input "Search customers by name or email" at bounding box center [181, 35] width 178 height 6
type input "****"
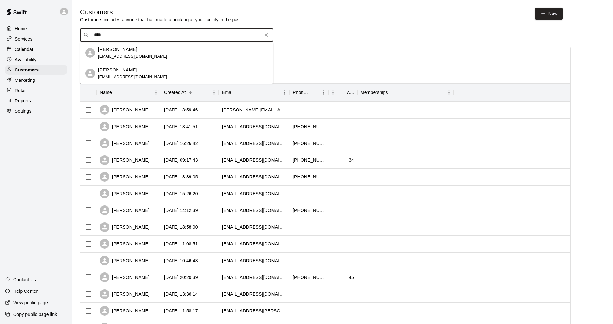
click at [137, 51] on div "[PERSON_NAME]" at bounding box center [132, 49] width 69 height 7
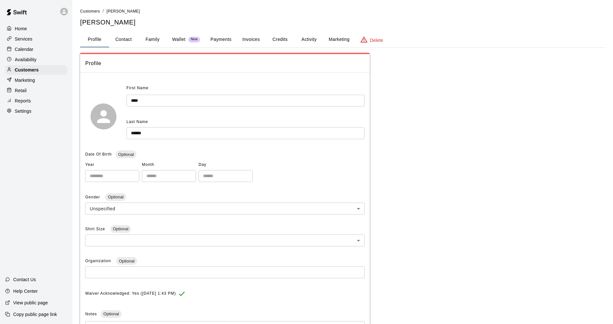
click at [254, 37] on button "Invoices" at bounding box center [250, 39] width 29 height 15
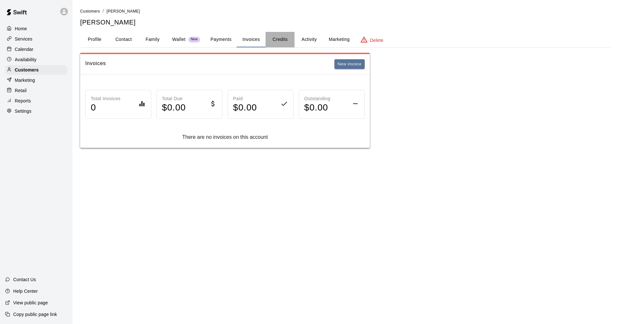
click at [278, 37] on button "Credits" at bounding box center [279, 39] width 29 height 15
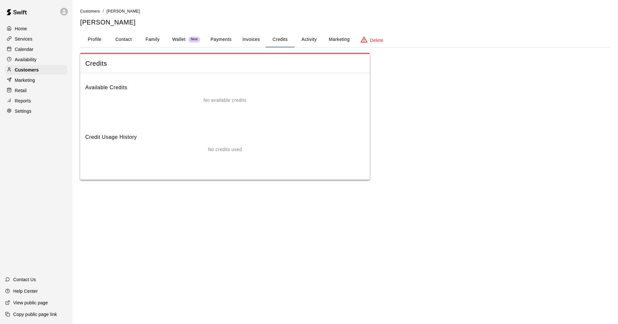
click at [303, 36] on button "Activity" at bounding box center [308, 39] width 29 height 15
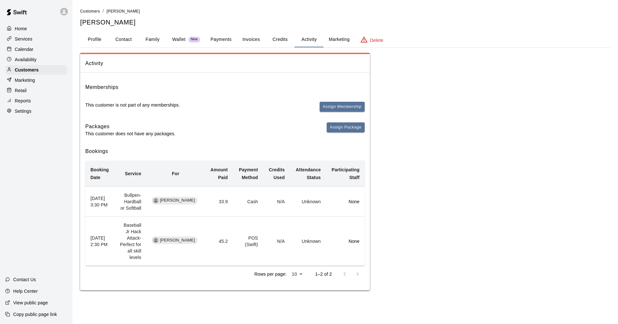
click at [204, 209] on td "[PERSON_NAME]" at bounding box center [175, 201] width 58 height 30
click at [117, 38] on button "Contact" at bounding box center [123, 39] width 29 height 15
select select "**"
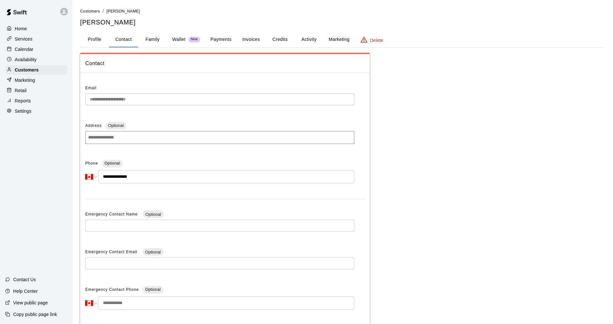
click at [90, 35] on button "Profile" at bounding box center [94, 39] width 29 height 15
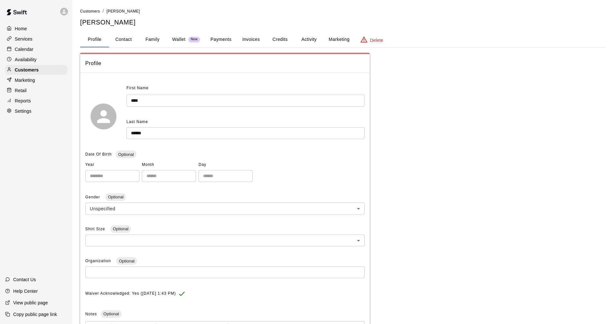
click at [157, 39] on button "Family" at bounding box center [152, 39] width 29 height 15
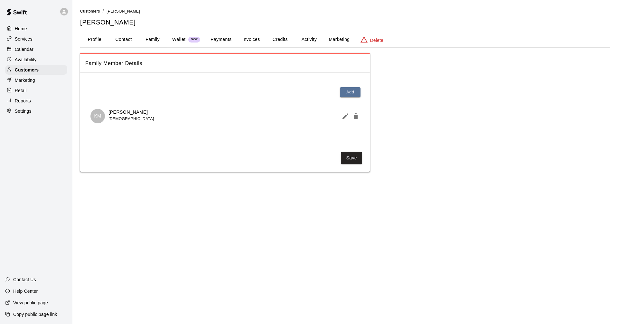
click at [42, 82] on div "Marketing" at bounding box center [36, 80] width 62 height 10
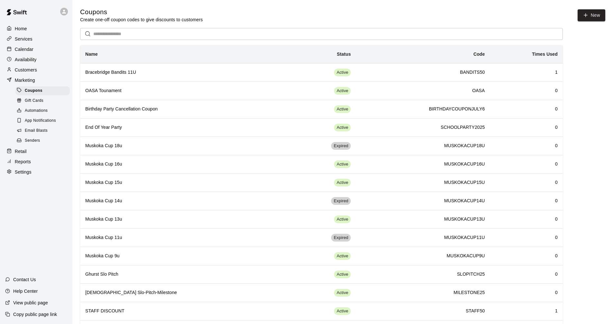
click at [58, 156] on div "Retail" at bounding box center [36, 151] width 62 height 10
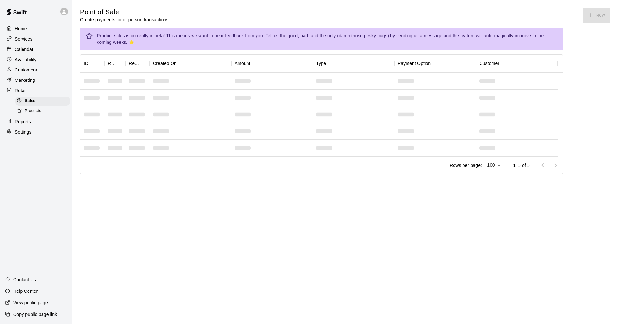
click at [36, 126] on div "Reports" at bounding box center [36, 122] width 62 height 10
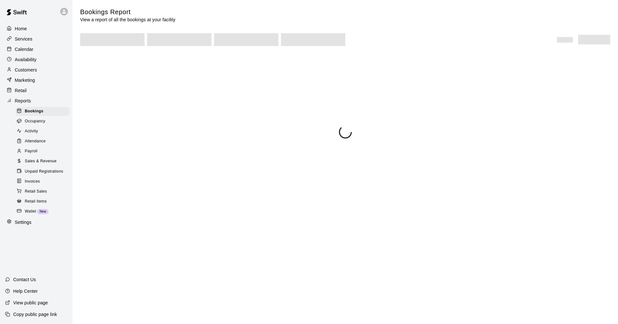
click at [16, 124] on div "Occupancy" at bounding box center [42, 121] width 54 height 9
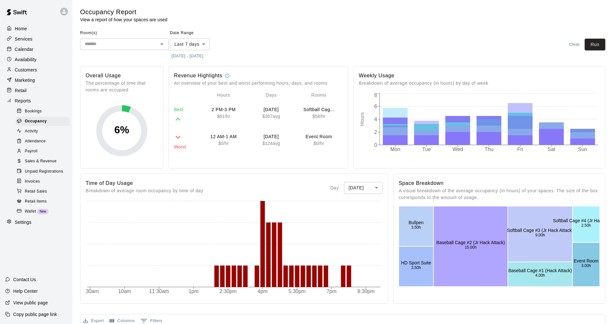
click at [49, 164] on span "Sales & Revenue" at bounding box center [41, 161] width 32 height 6
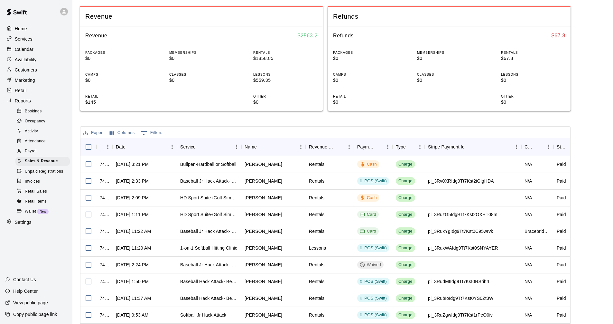
scroll to position [97, 0]
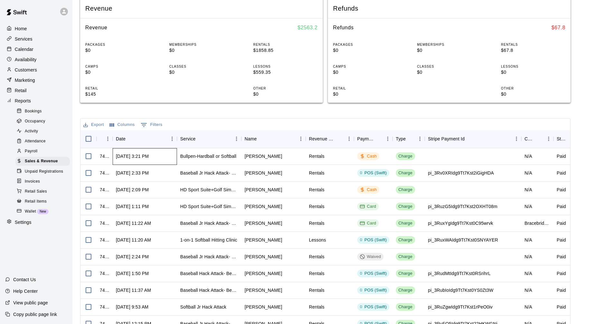
click at [149, 155] on div "[DATE] 3:21 PM" at bounding box center [132, 156] width 33 height 6
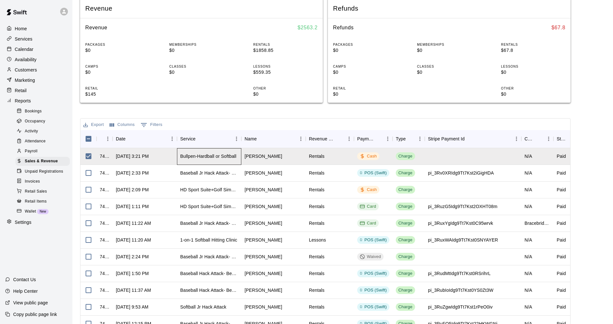
click at [240, 162] on div "Bullpen-Hardball or Softball" at bounding box center [209, 156] width 64 height 17
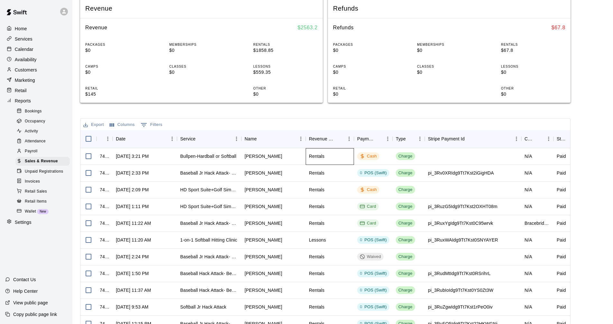
click at [313, 154] on div "Rentals" at bounding box center [317, 156] width 16 height 6
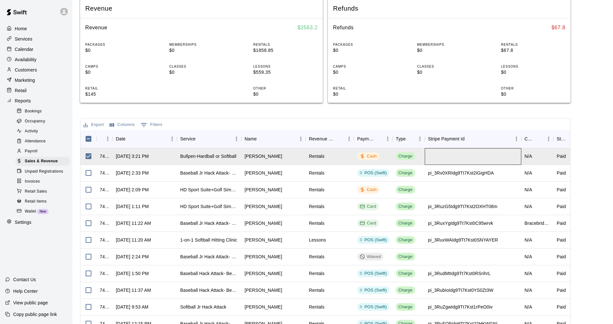
click at [504, 152] on div at bounding box center [473, 156] width 97 height 17
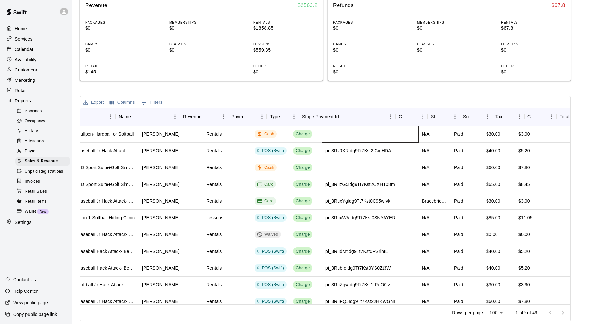
scroll to position [0, 171]
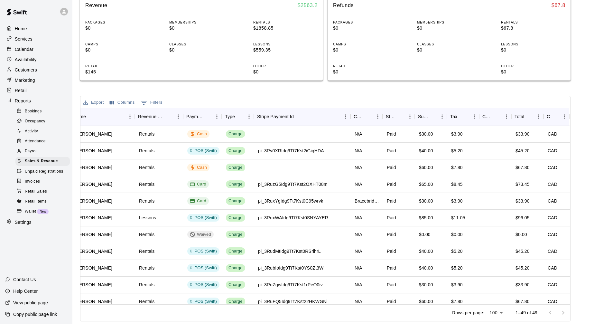
click at [591, 116] on main "Sales and Revenue Report View your sales and revenue reports Visit your Stripe …" at bounding box center [342, 105] width 525 height 432
click at [19, 47] on p "Calendar" at bounding box center [24, 49] width 19 height 6
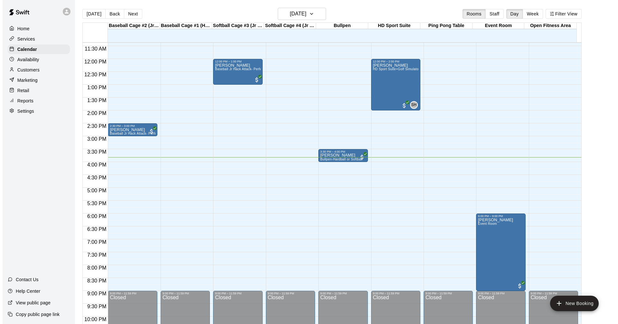
scroll to position [278, 0]
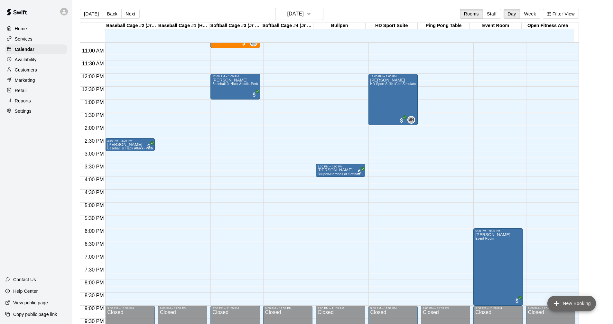
drag, startPoint x: 573, startPoint y: 305, endPoint x: 576, endPoint y: 293, distance: 11.6
click at [573, 304] on button "New Booking" at bounding box center [571, 302] width 49 height 15
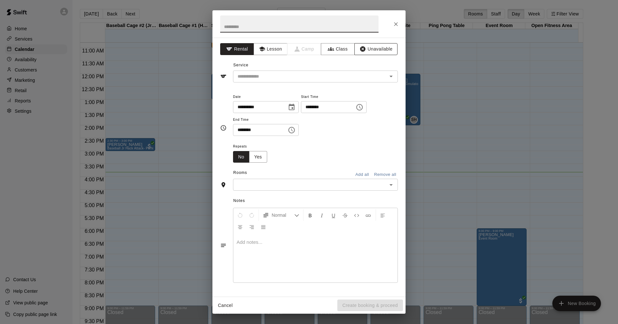
click at [366, 47] on icon "button" at bounding box center [362, 49] width 6 height 6
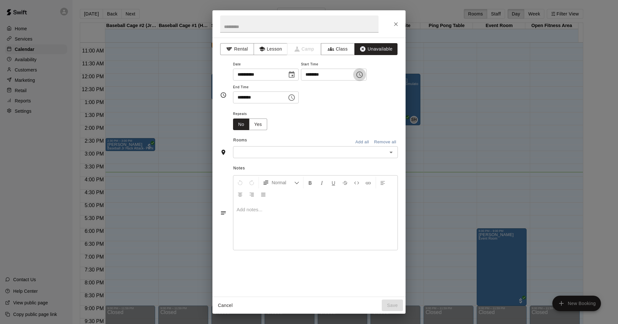
click at [366, 75] on button "Choose time, selected time is 3:00 PM" at bounding box center [359, 74] width 13 height 13
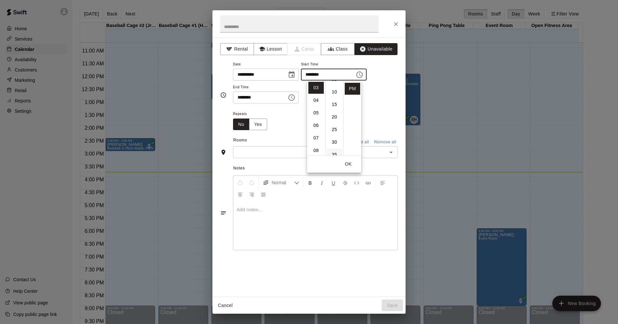
scroll to position [32, 0]
click at [336, 149] on li "50" at bounding box center [334, 149] width 15 height 12
type input "********"
click at [353, 163] on button "OK" at bounding box center [348, 164] width 21 height 12
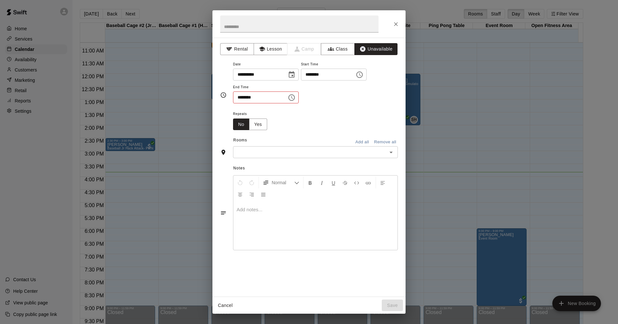
click at [298, 97] on button "Choose time, selected time is 3:30 PM" at bounding box center [291, 97] width 13 height 13
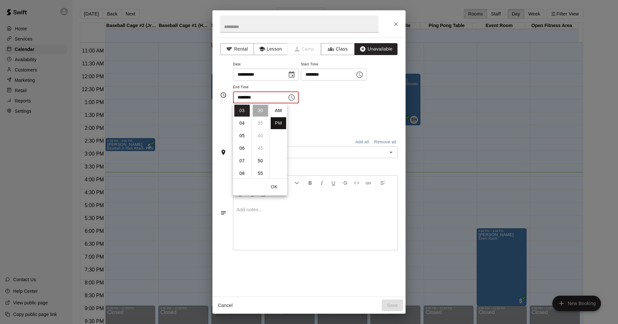
scroll to position [12, 0]
click at [243, 124] on li "04" at bounding box center [241, 123] width 15 height 12
click at [259, 130] on li "20" at bounding box center [260, 129] width 15 height 12
type input "********"
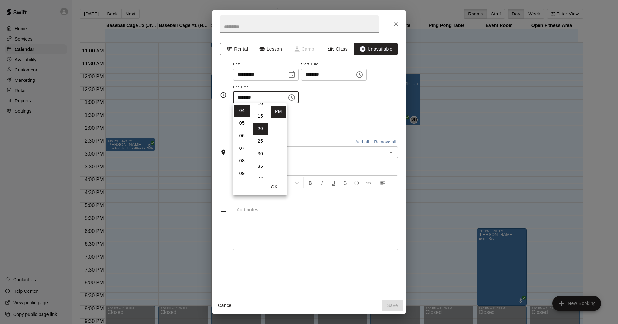
scroll to position [50, 0]
click at [363, 140] on button "Add all" at bounding box center [362, 142] width 21 height 10
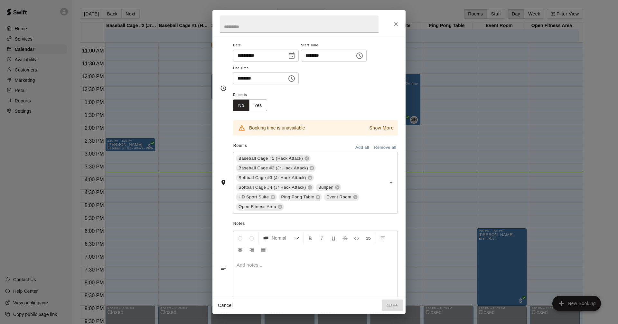
scroll to position [0, 0]
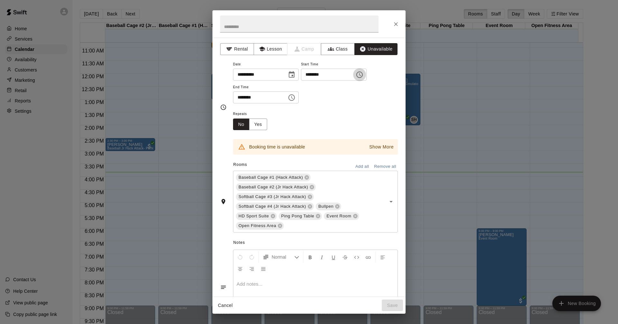
click at [363, 74] on icon "Choose time, selected time is 3:50 PM" at bounding box center [359, 75] width 8 height 8
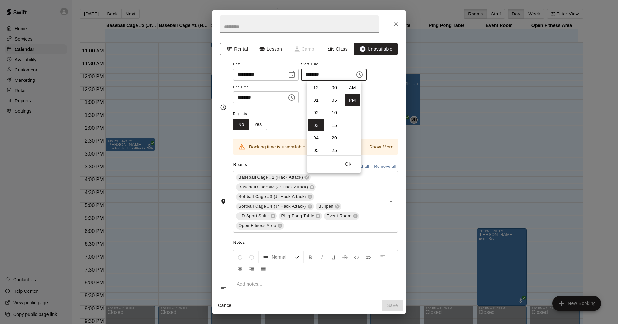
scroll to position [12, 0]
click at [316, 98] on li "04" at bounding box center [315, 100] width 15 height 12
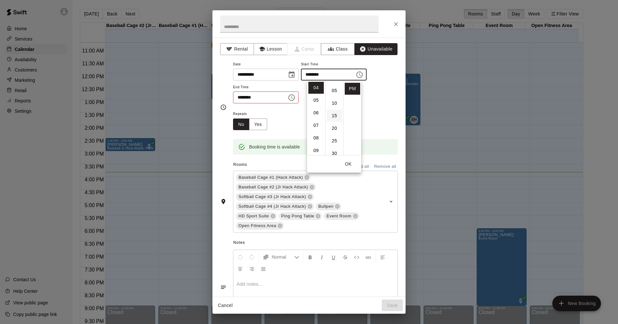
scroll to position [0, 0]
click at [334, 87] on li "00" at bounding box center [334, 88] width 15 height 12
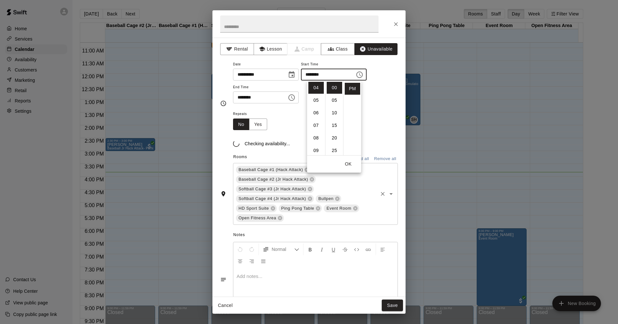
type input "********"
click at [392, 307] on button "Save" at bounding box center [392, 305] width 21 height 12
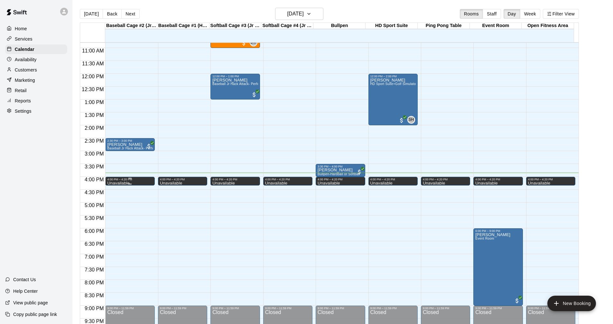
click at [117, 183] on p "Unavailable" at bounding box center [118, 183] width 22 height 0
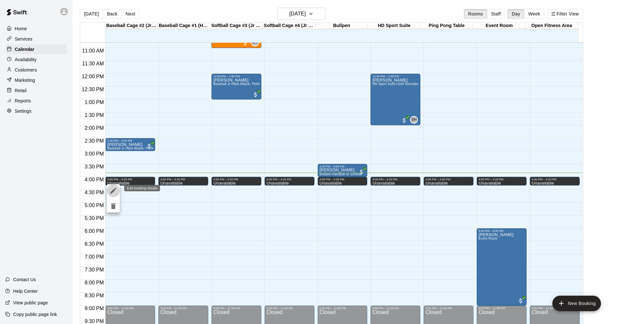
click at [112, 185] on button "edit" at bounding box center [113, 190] width 13 height 13
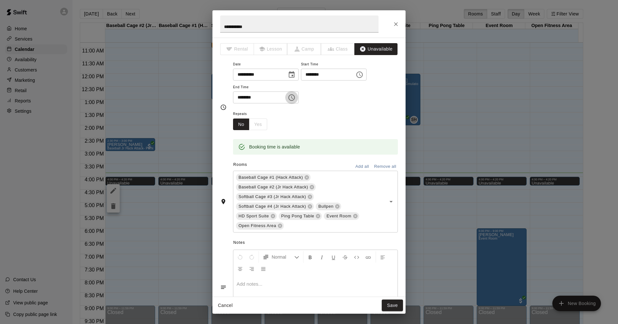
click at [295, 96] on icon "Choose time, selected time is 4:20 PM" at bounding box center [292, 98] width 8 height 8
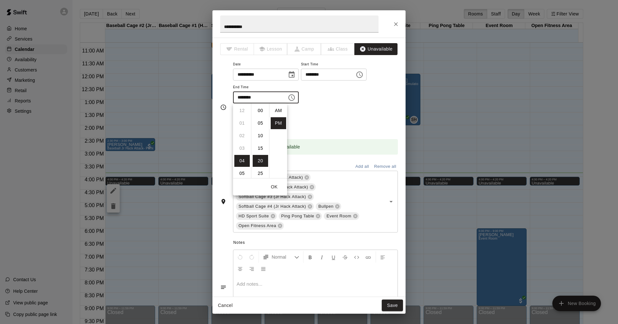
scroll to position [12, 0]
click at [259, 133] on li "30" at bounding box center [260, 136] width 15 height 12
type input "********"
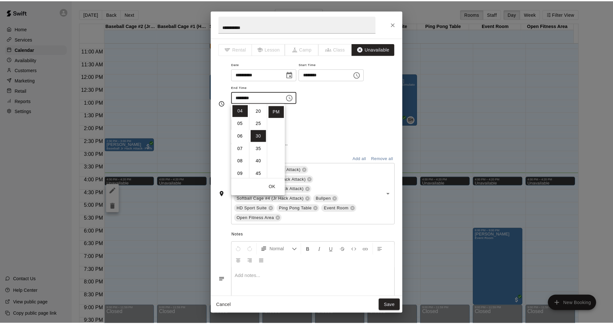
scroll to position [75, 0]
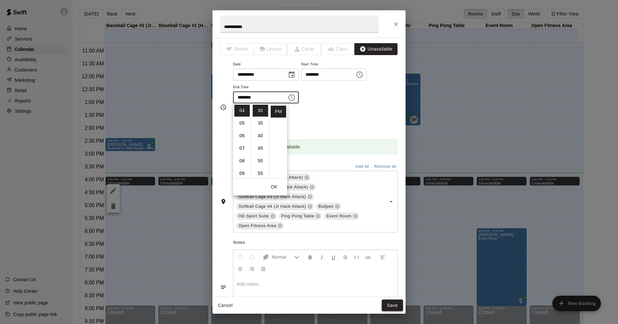
click at [396, 307] on button "Save" at bounding box center [392, 305] width 21 height 12
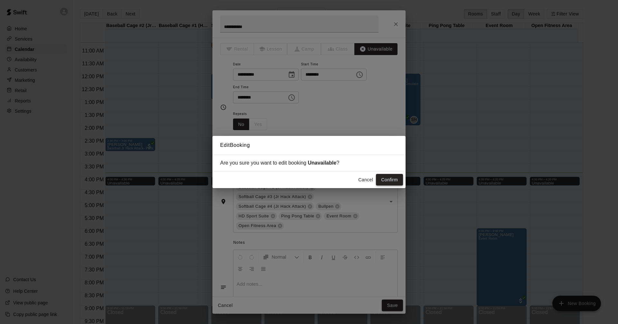
click at [387, 177] on button "Confirm" at bounding box center [389, 180] width 27 height 12
